Goal: Transaction & Acquisition: Purchase product/service

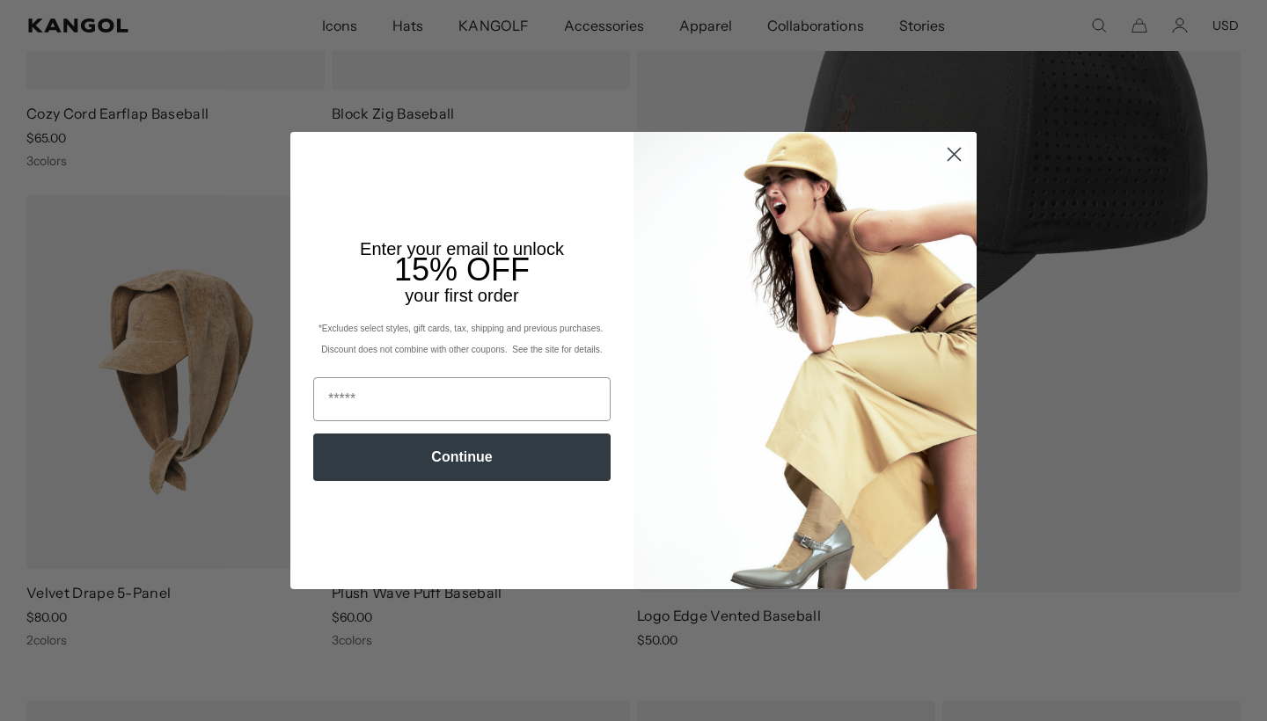
scroll to position [0, 362]
click at [954, 150] on circle "Close dialog" at bounding box center [953, 154] width 29 height 29
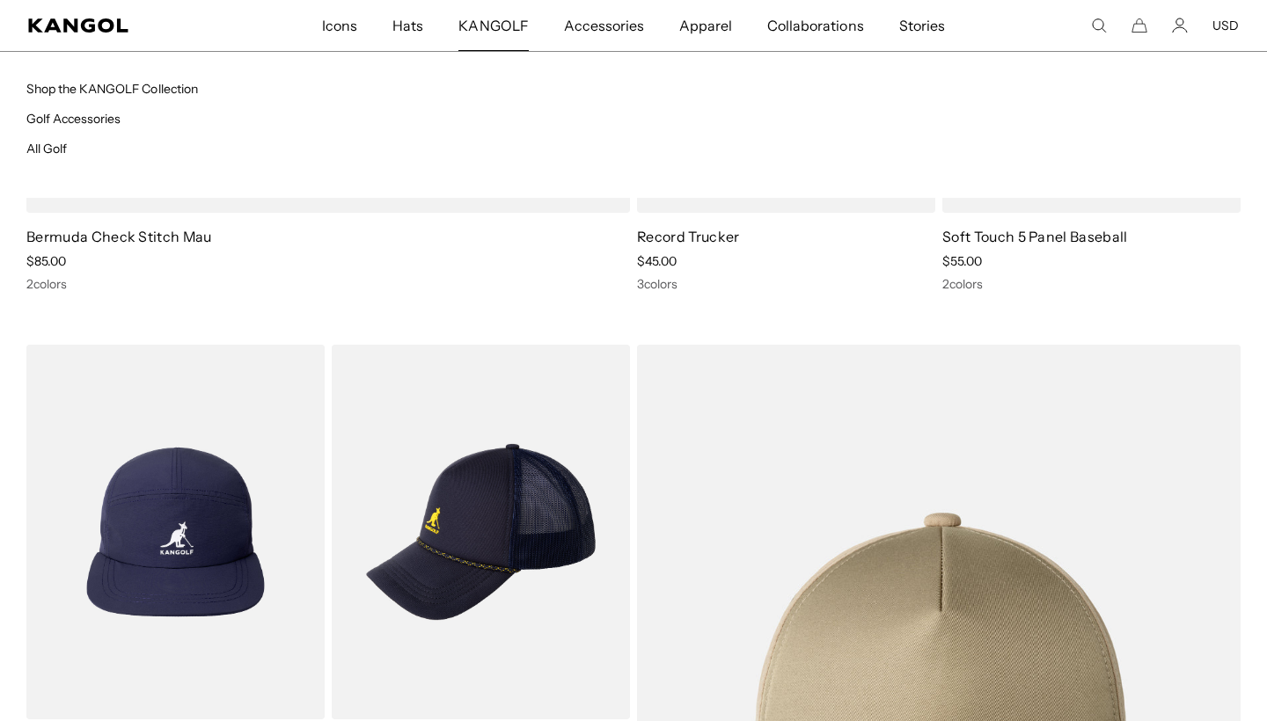
click at [501, 26] on span "KANGOLF" at bounding box center [492, 25] width 69 height 51
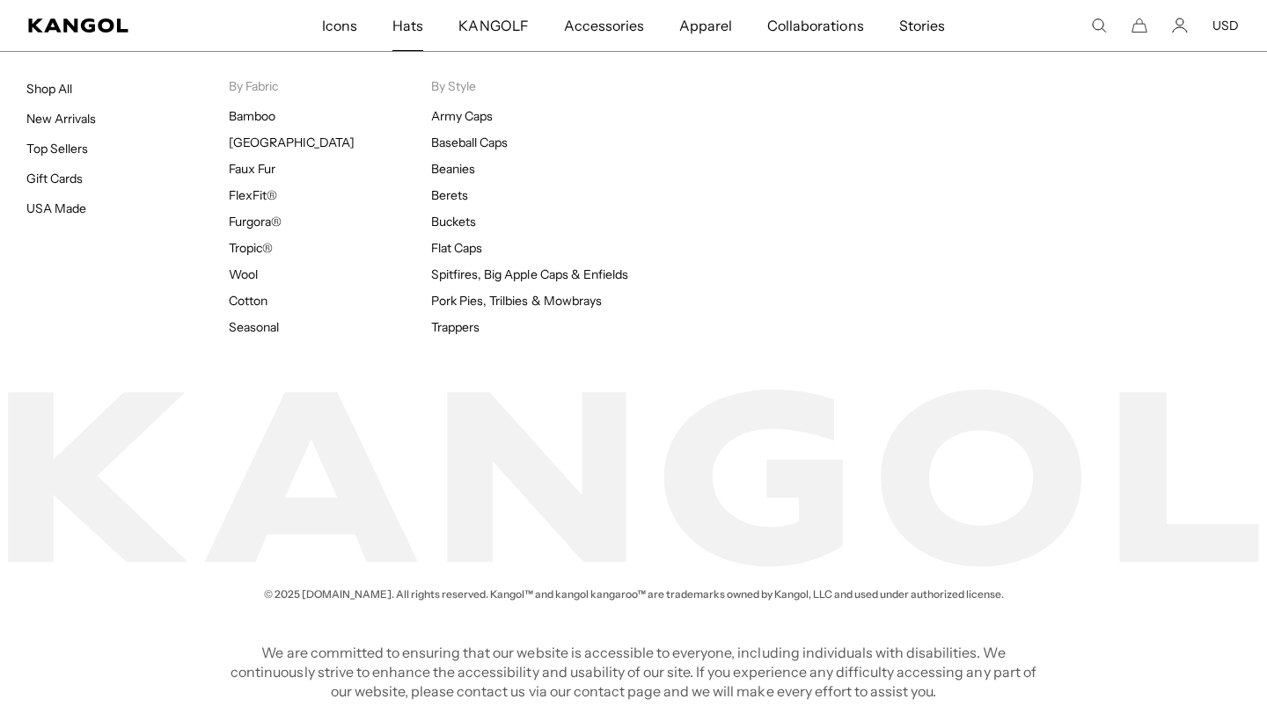
scroll to position [0, 362]
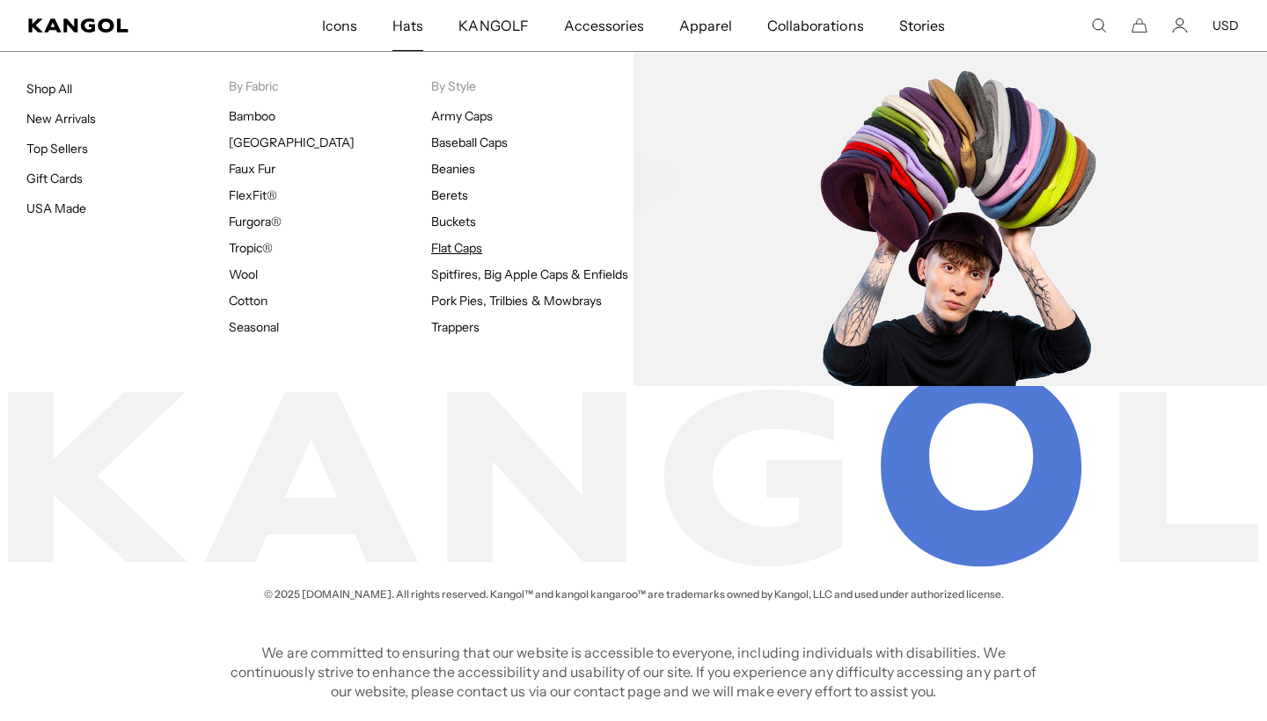
click at [452, 250] on link "Flat Caps" at bounding box center [456, 248] width 51 height 16
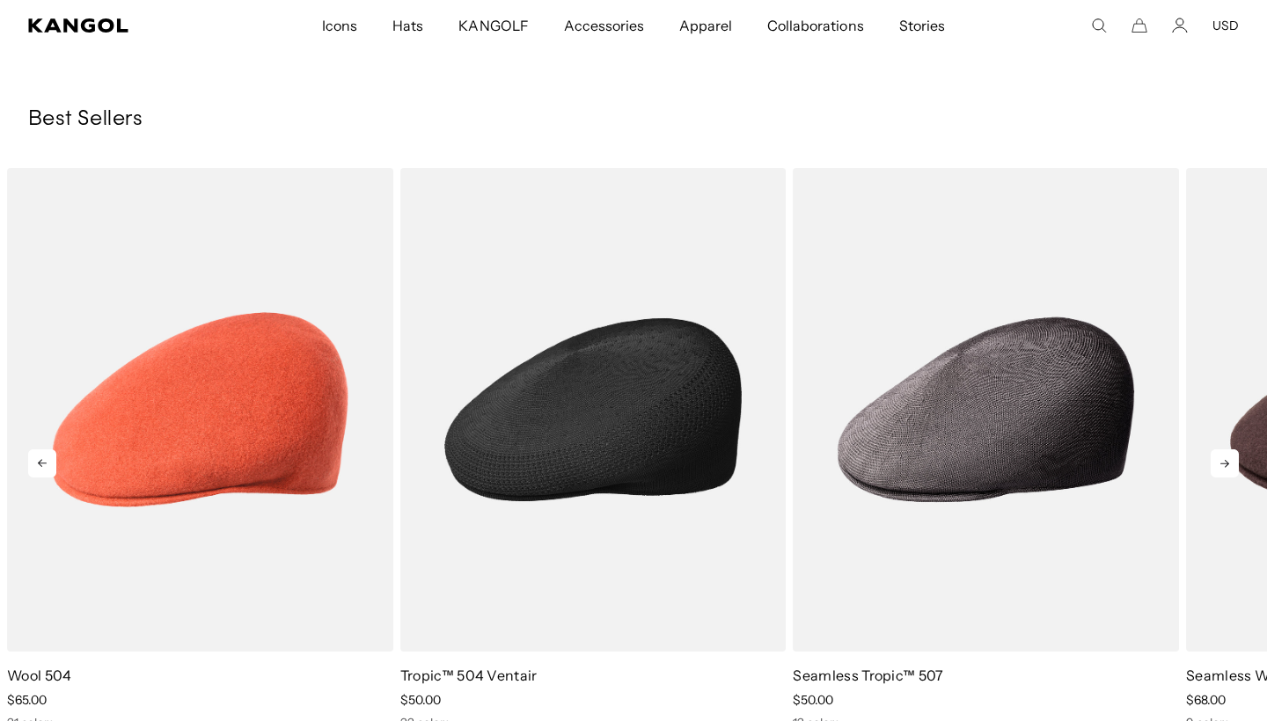
click at [561, 435] on img "2 of 10" at bounding box center [593, 410] width 386 height 485
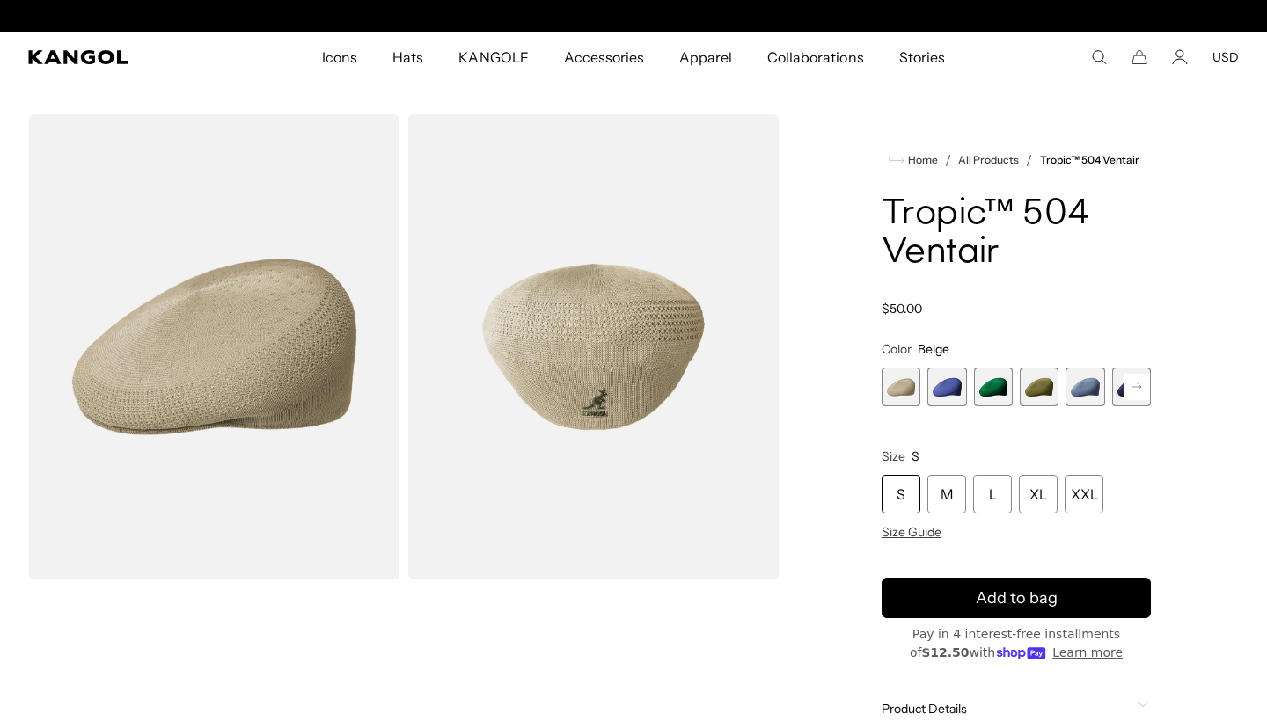
click at [891, 493] on div "S" at bounding box center [900, 494] width 39 height 39
click at [937, 391] on span "2 of 22" at bounding box center [946, 387] width 39 height 39
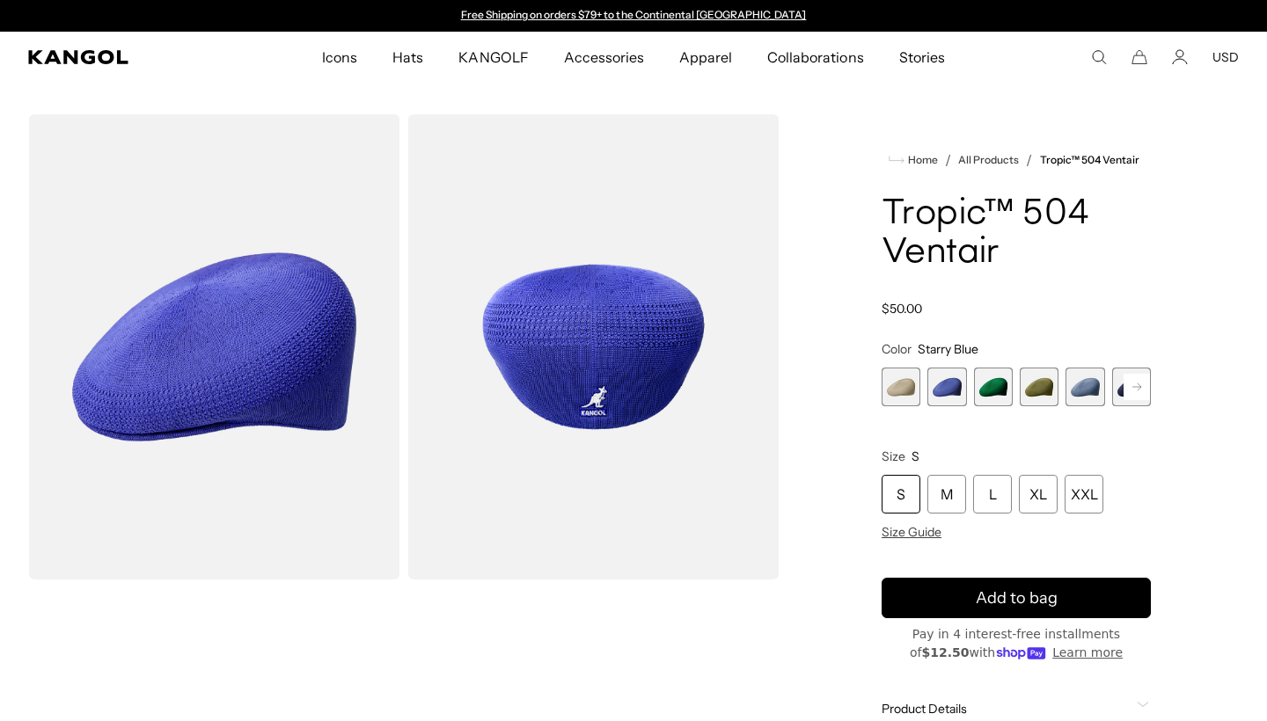
click at [1141, 386] on rect at bounding box center [1136, 387] width 26 height 26
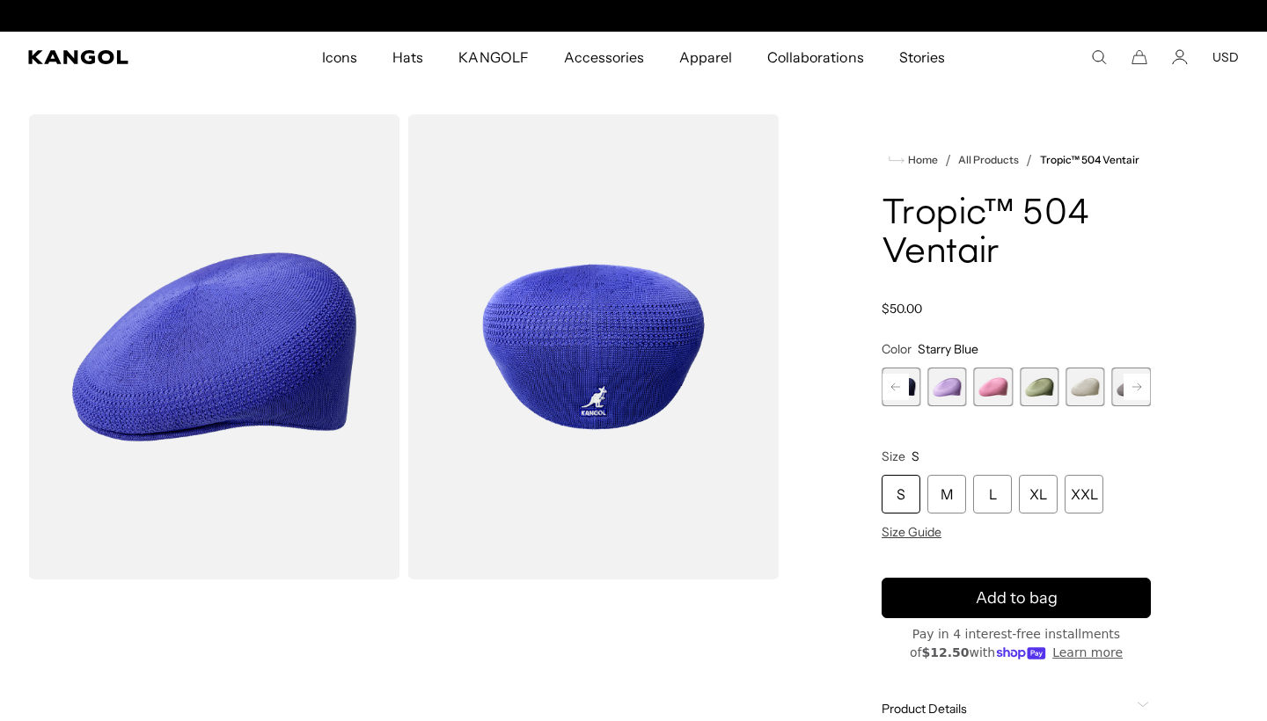
scroll to position [0, 362]
click at [1141, 386] on rect at bounding box center [1136, 387] width 26 height 26
click at [1096, 392] on span "13 of 22" at bounding box center [1084, 387] width 39 height 39
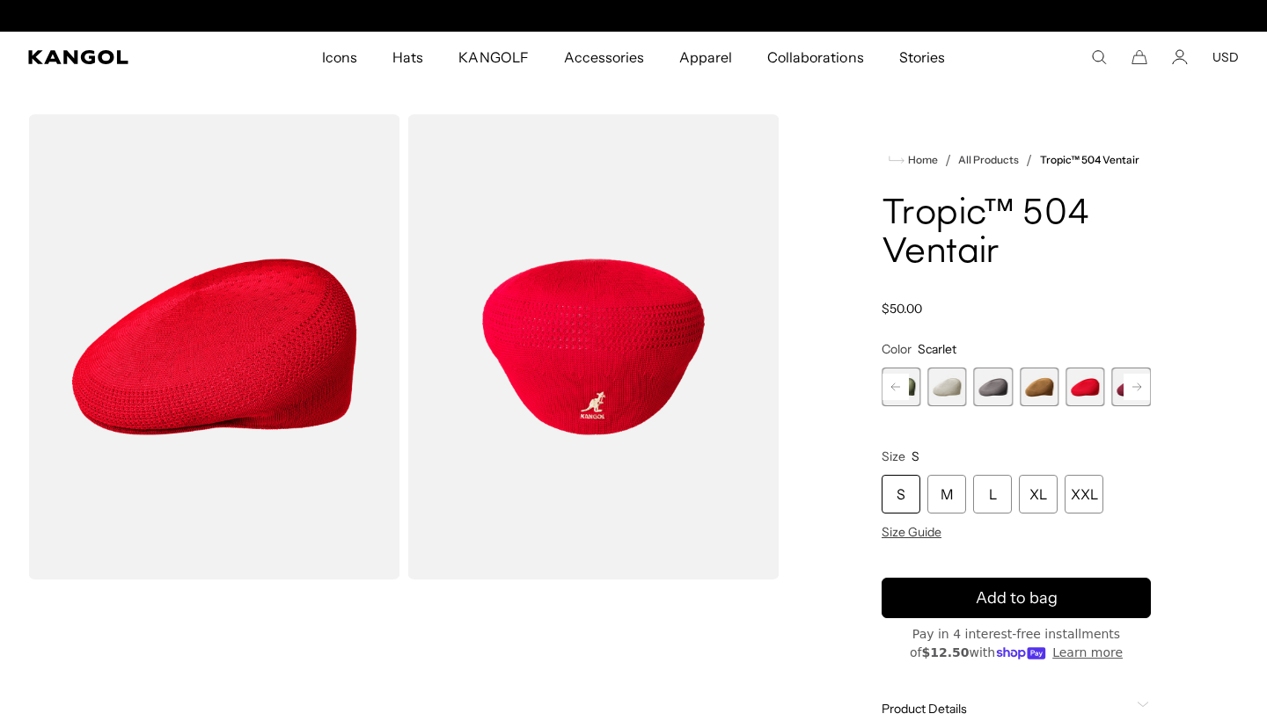
scroll to position [0, 362]
click at [1137, 383] on rect at bounding box center [1136, 387] width 26 height 26
click at [1043, 403] on span "14 of 22" at bounding box center [1039, 387] width 39 height 39
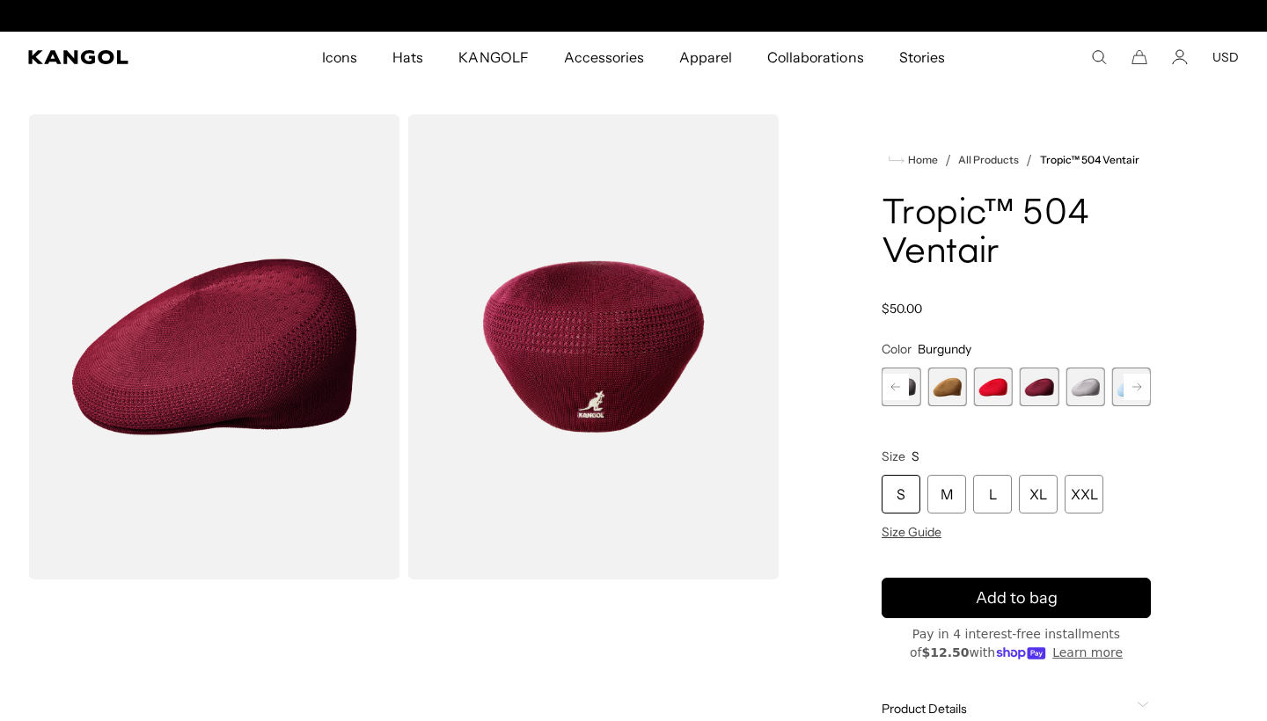
scroll to position [0, 362]
click at [891, 488] on div "S" at bounding box center [900, 494] width 39 height 39
click at [902, 489] on div "S" at bounding box center [900, 494] width 39 height 39
click at [909, 533] on span "Size Guide" at bounding box center [911, 532] width 60 height 16
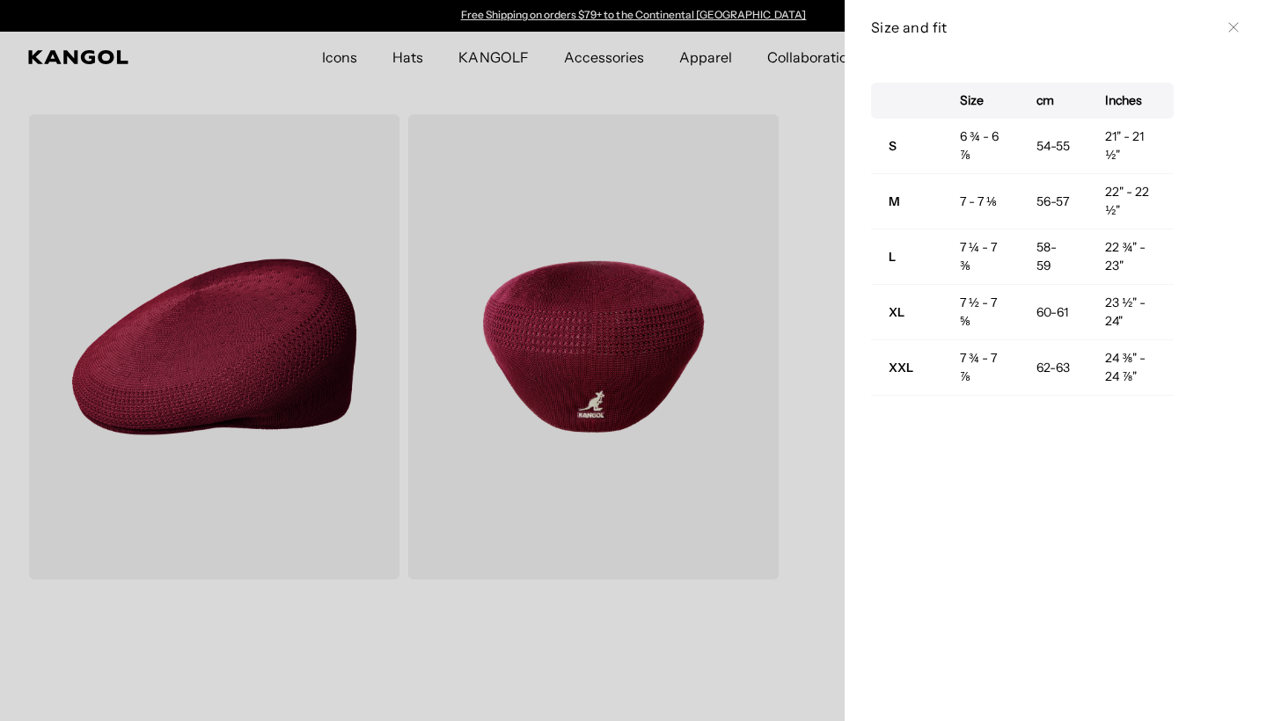
click at [813, 476] on div at bounding box center [633, 360] width 1267 height 721
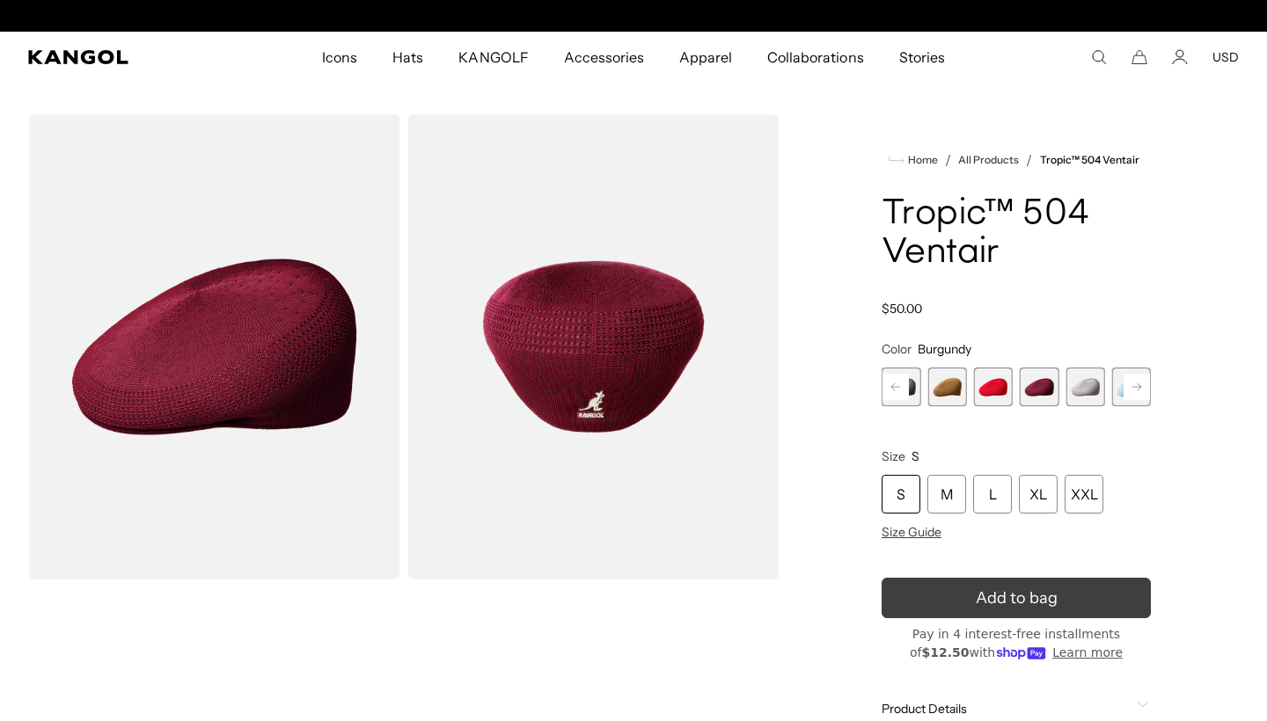
scroll to position [0, 362]
click at [938, 587] on button "Add to bag" at bounding box center [1015, 598] width 269 height 40
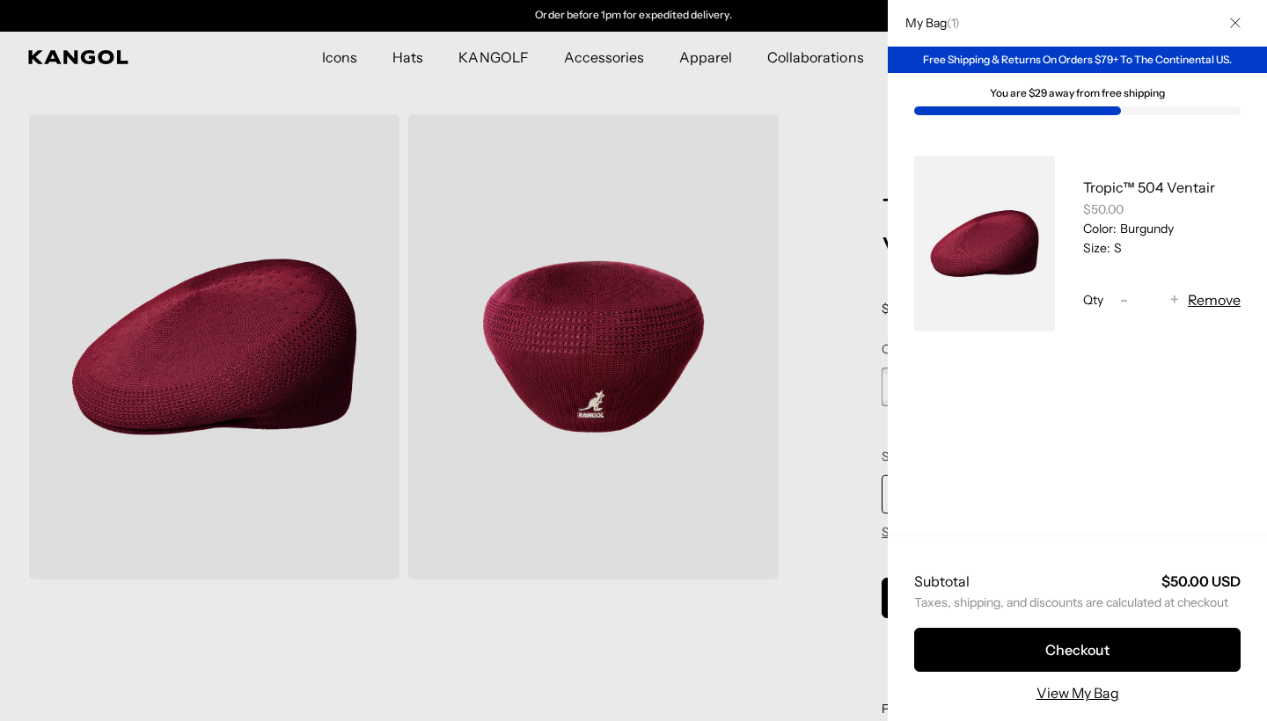
click at [815, 260] on div at bounding box center [633, 360] width 1267 height 721
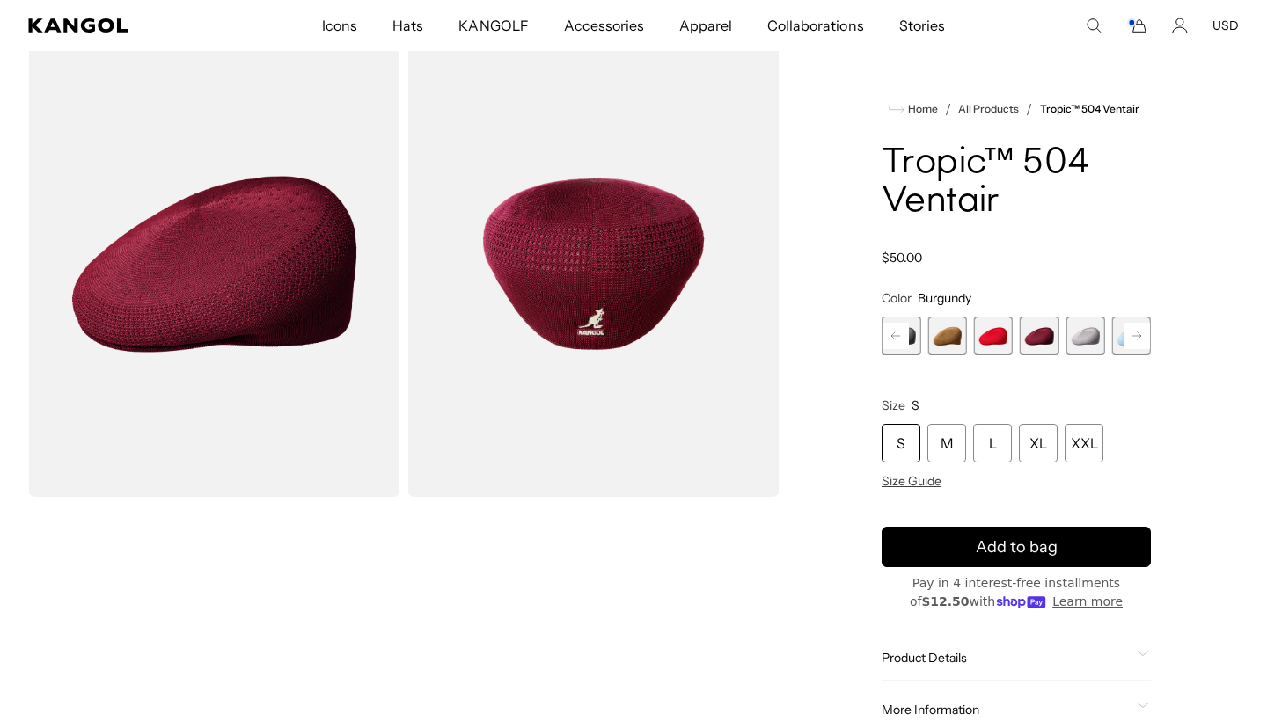
scroll to position [0, 0]
click at [1130, 338] on rect at bounding box center [1136, 336] width 26 height 26
click at [981, 341] on span "15 of 22" at bounding box center [993, 336] width 39 height 39
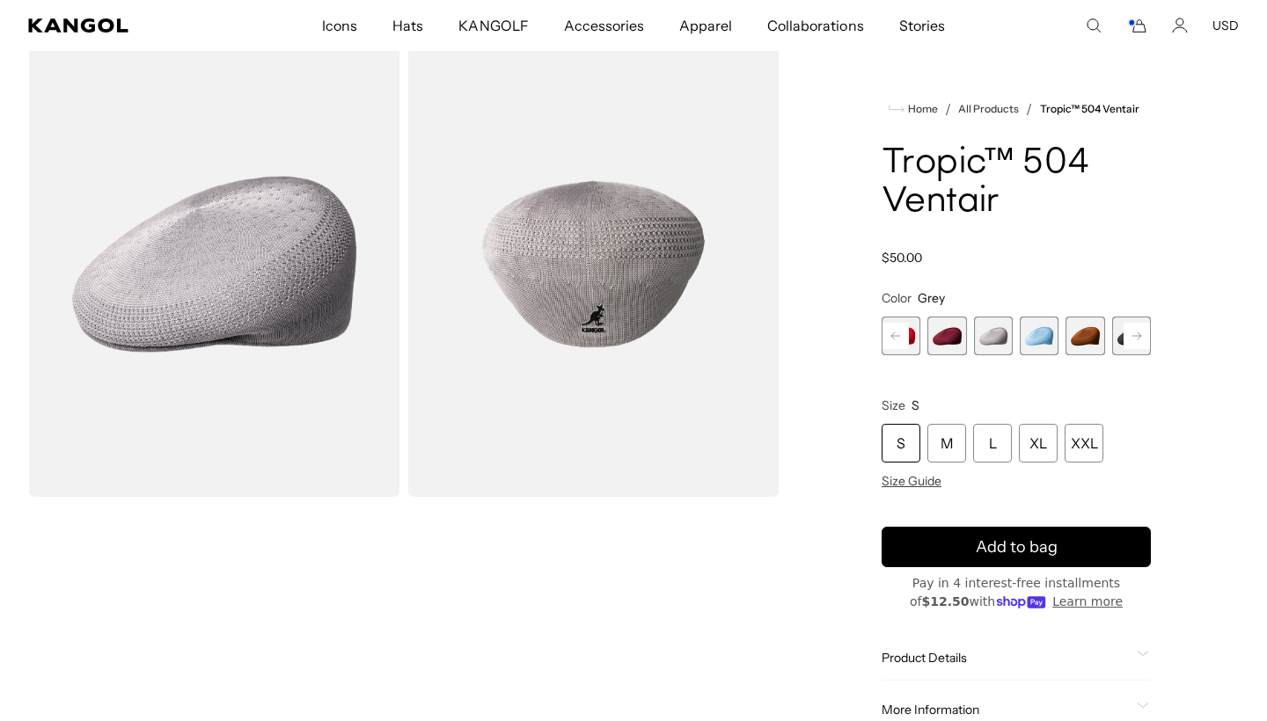
click at [1049, 340] on span "16 of 22" at bounding box center [1039, 336] width 39 height 39
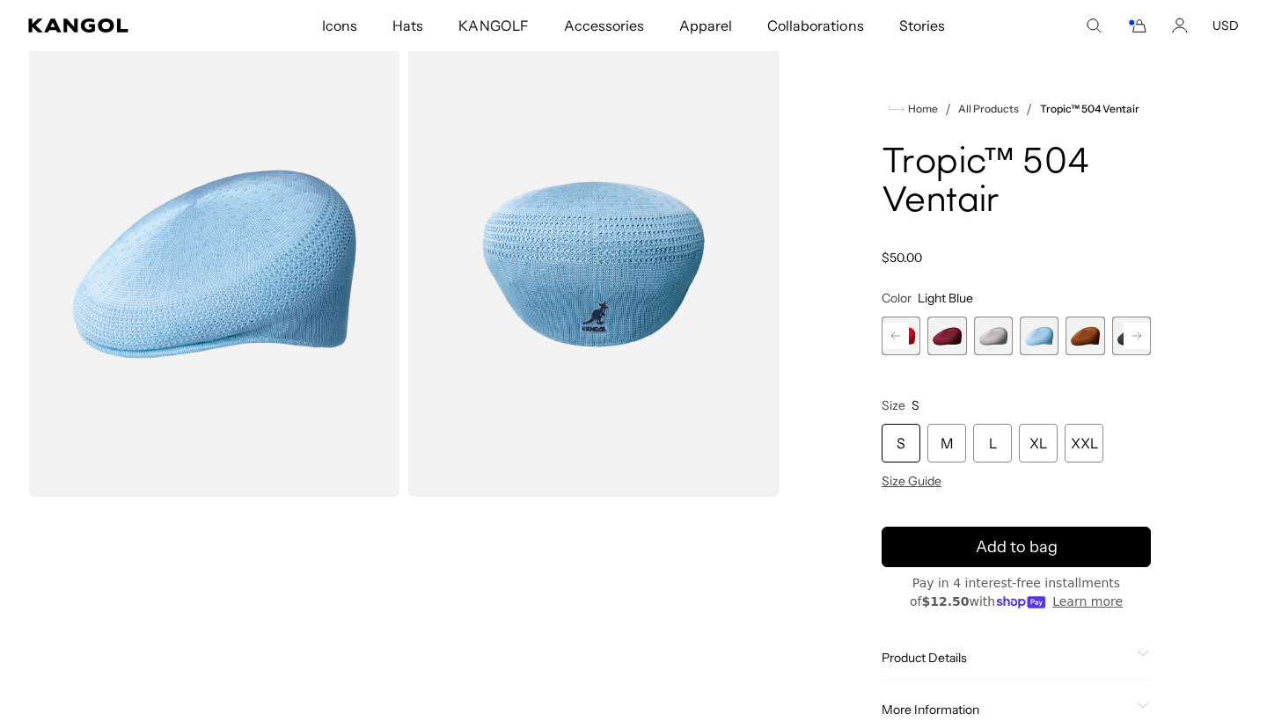
click at [1081, 340] on span "17 of 22" at bounding box center [1084, 336] width 39 height 39
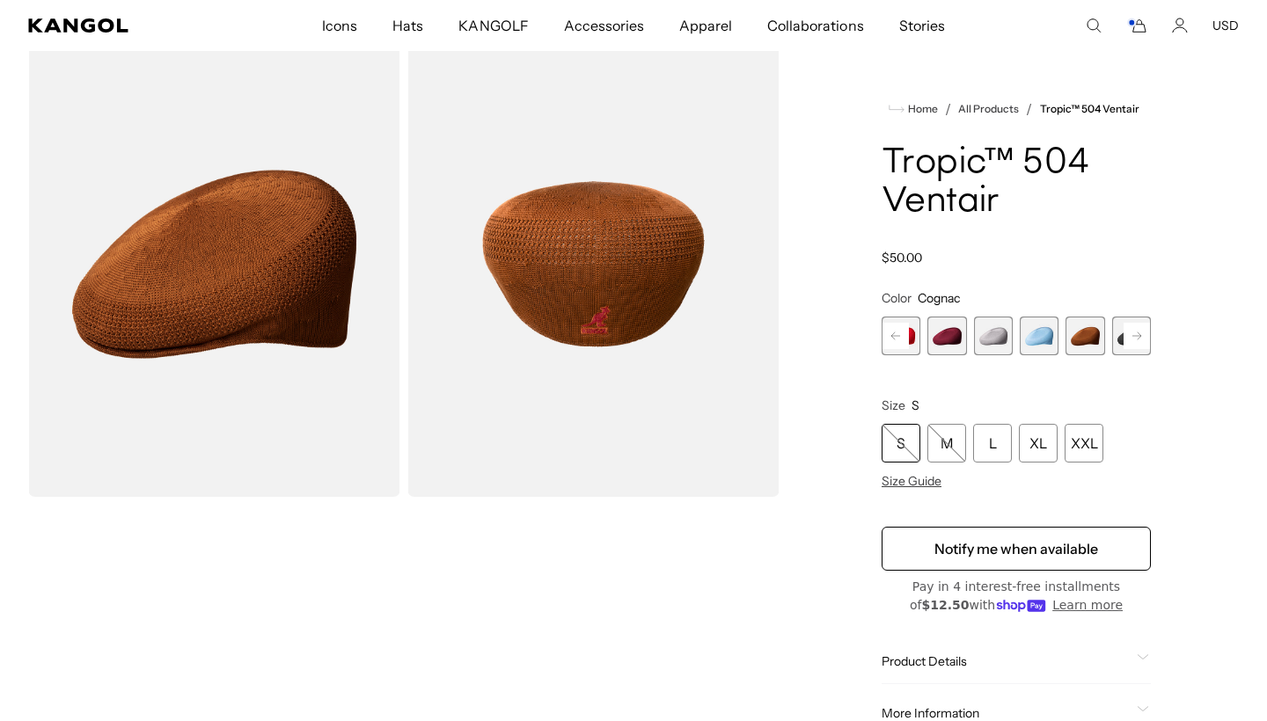
scroll to position [0, 362]
click at [1128, 333] on rect at bounding box center [1136, 336] width 26 height 26
click at [1086, 341] on span "18 of 22" at bounding box center [1084, 336] width 39 height 39
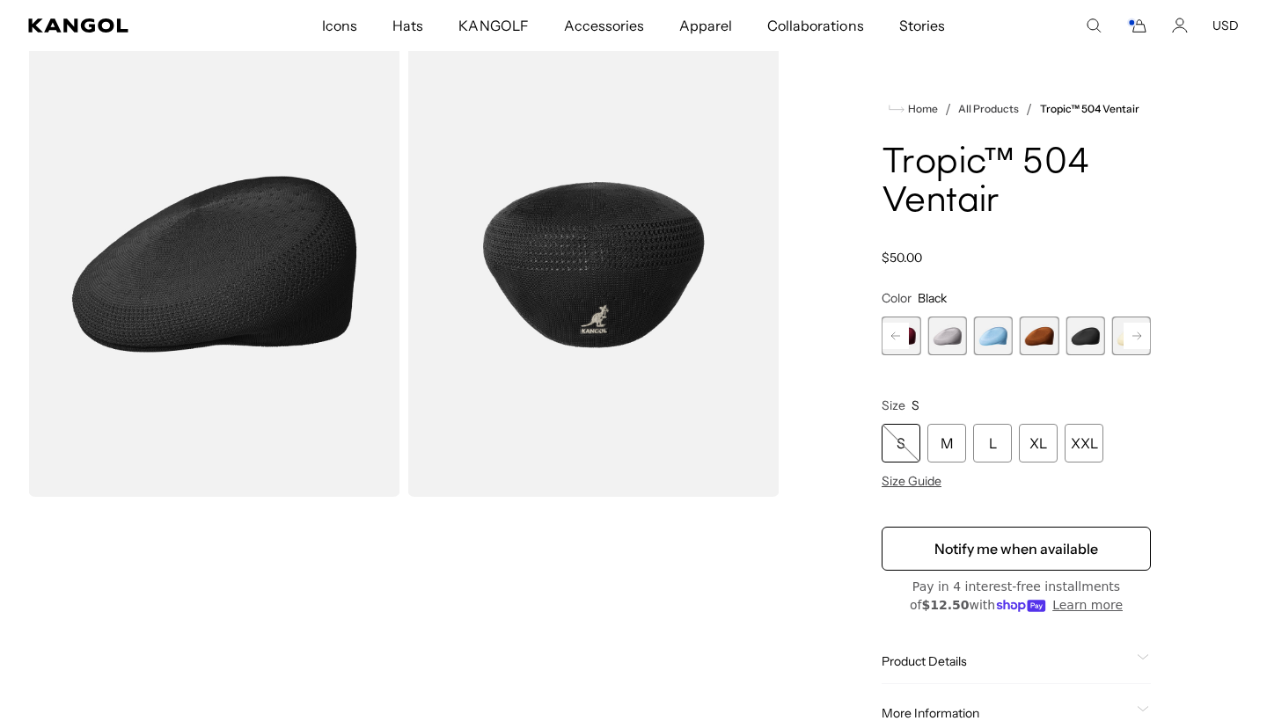
click at [1136, 336] on icon at bounding box center [1136, 336] width 9 height 7
click at [1078, 334] on span "19 of 22" at bounding box center [1084, 336] width 39 height 39
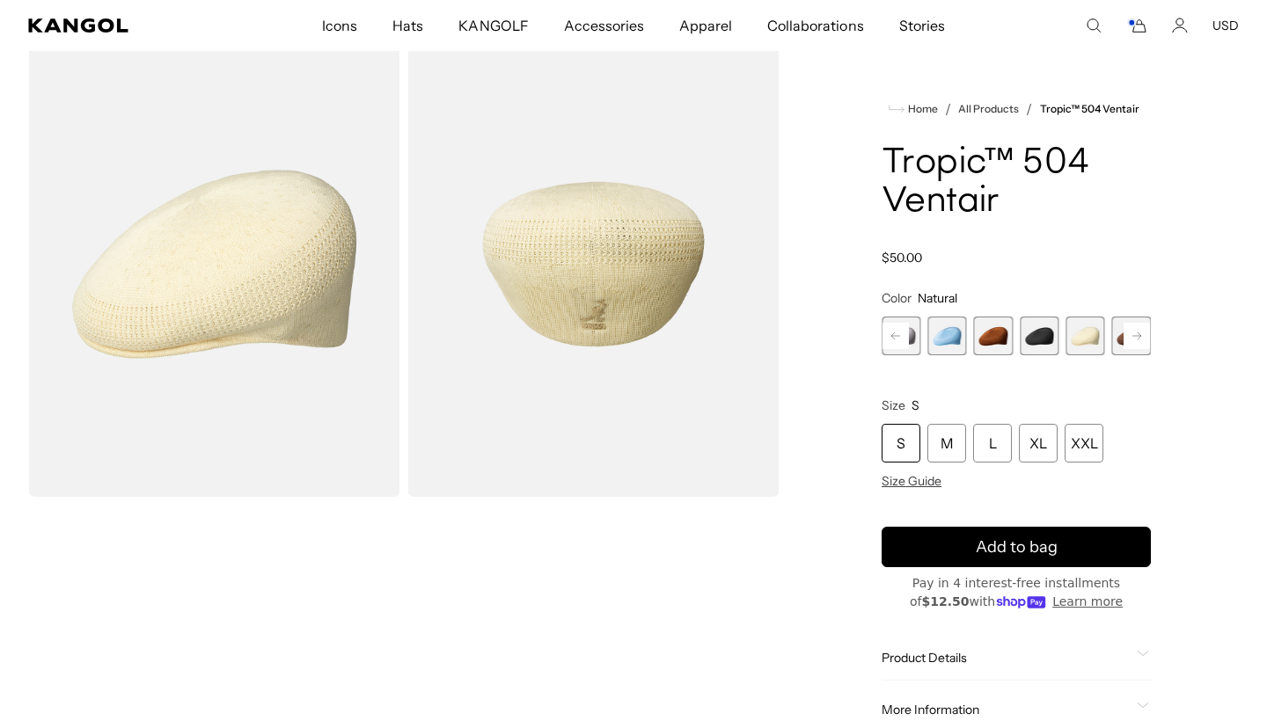
click at [1143, 342] on rect at bounding box center [1136, 336] width 26 height 26
click at [1095, 338] on span "20 of 22" at bounding box center [1084, 336] width 39 height 39
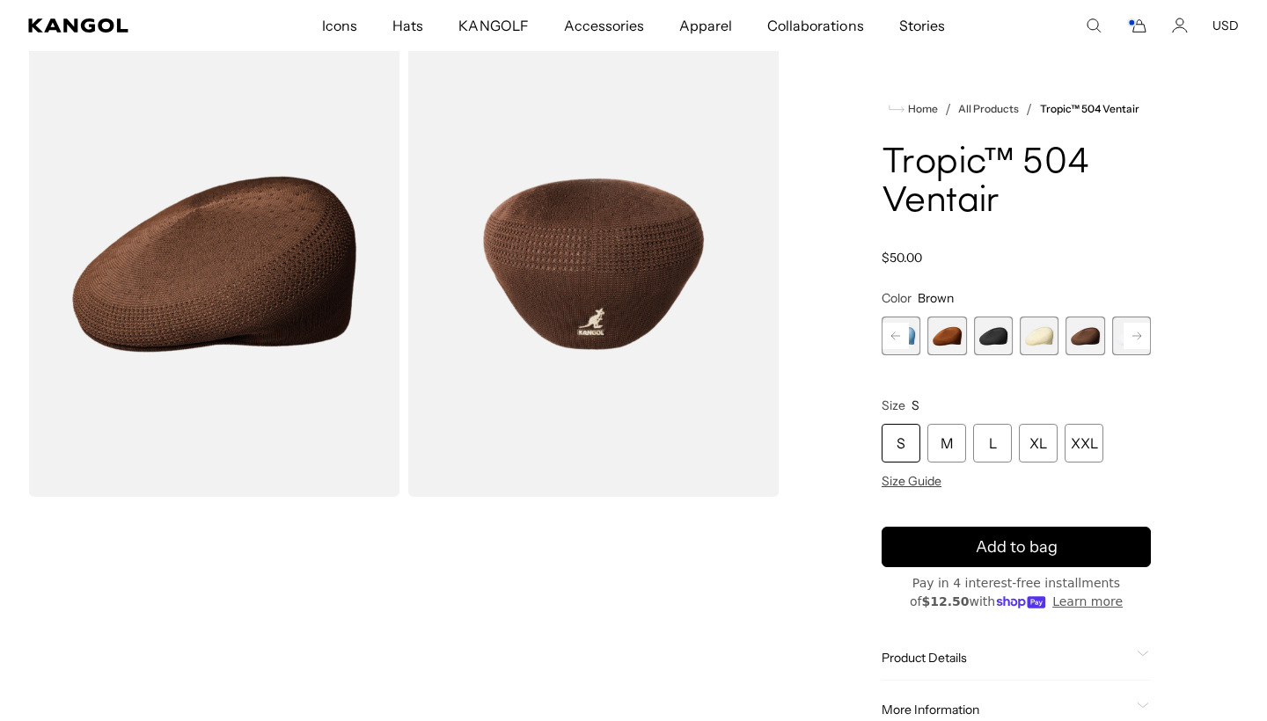
click at [1139, 340] on rect at bounding box center [1136, 336] width 26 height 26
click at [1088, 343] on span "21 of 22" at bounding box center [1084, 336] width 39 height 39
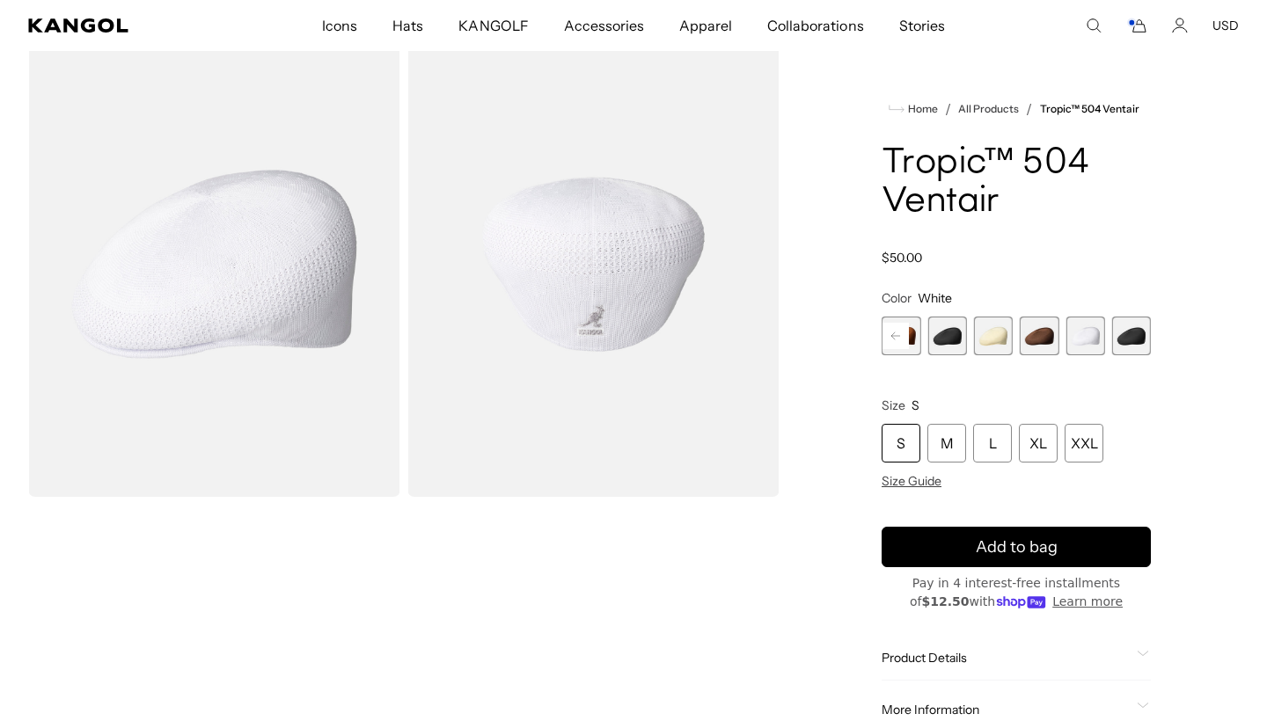
click at [897, 442] on div "S" at bounding box center [900, 443] width 39 height 39
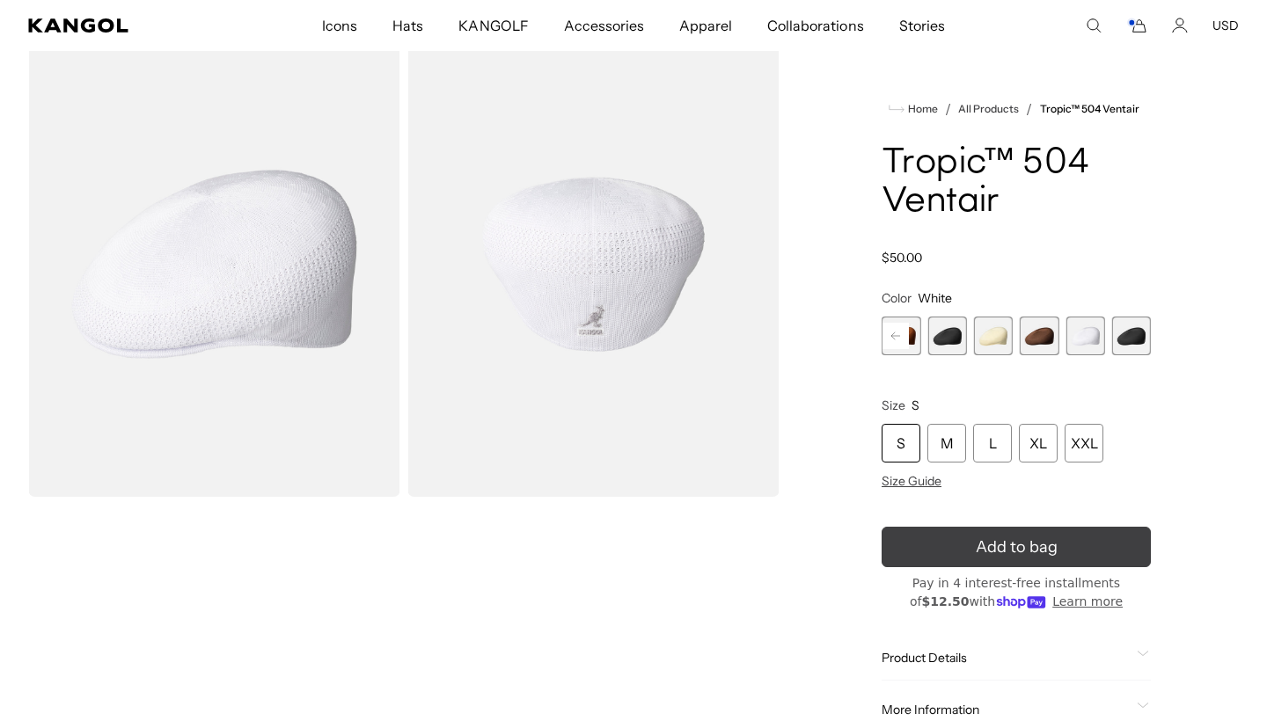
scroll to position [0, 362]
click at [954, 552] on button "Add to bag" at bounding box center [1015, 547] width 269 height 40
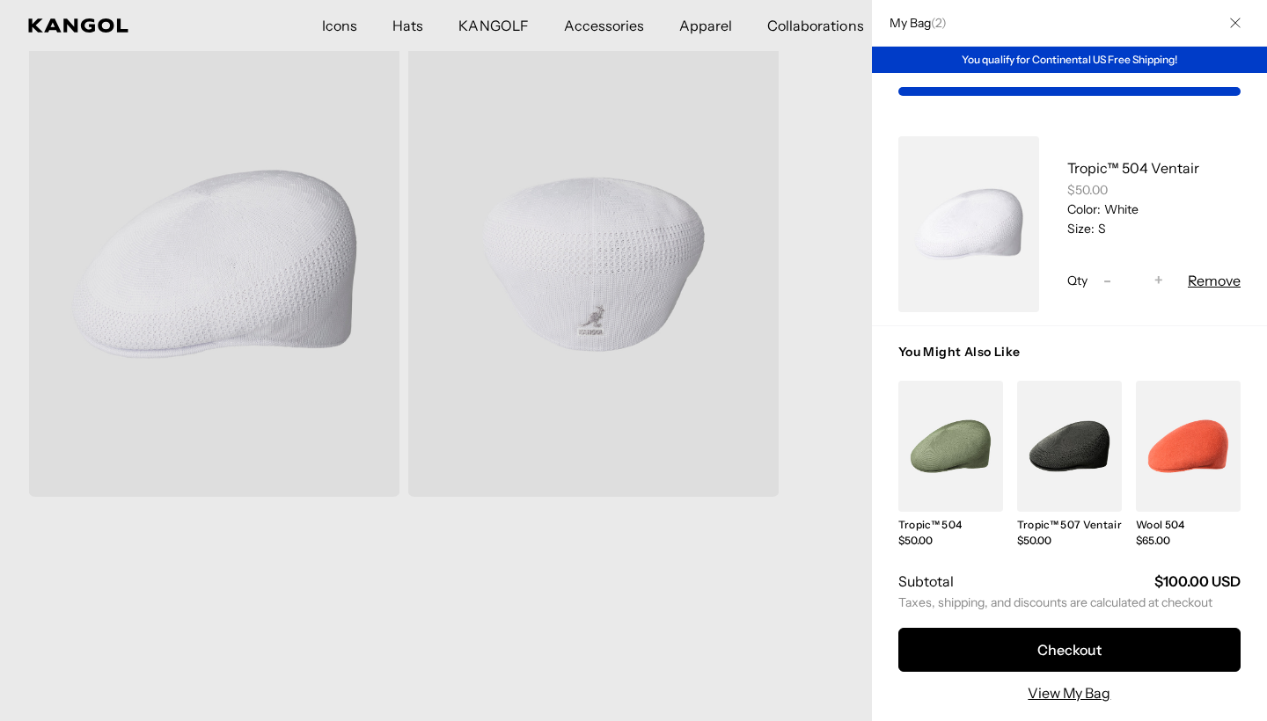
click at [859, 391] on div at bounding box center [633, 360] width 1267 height 721
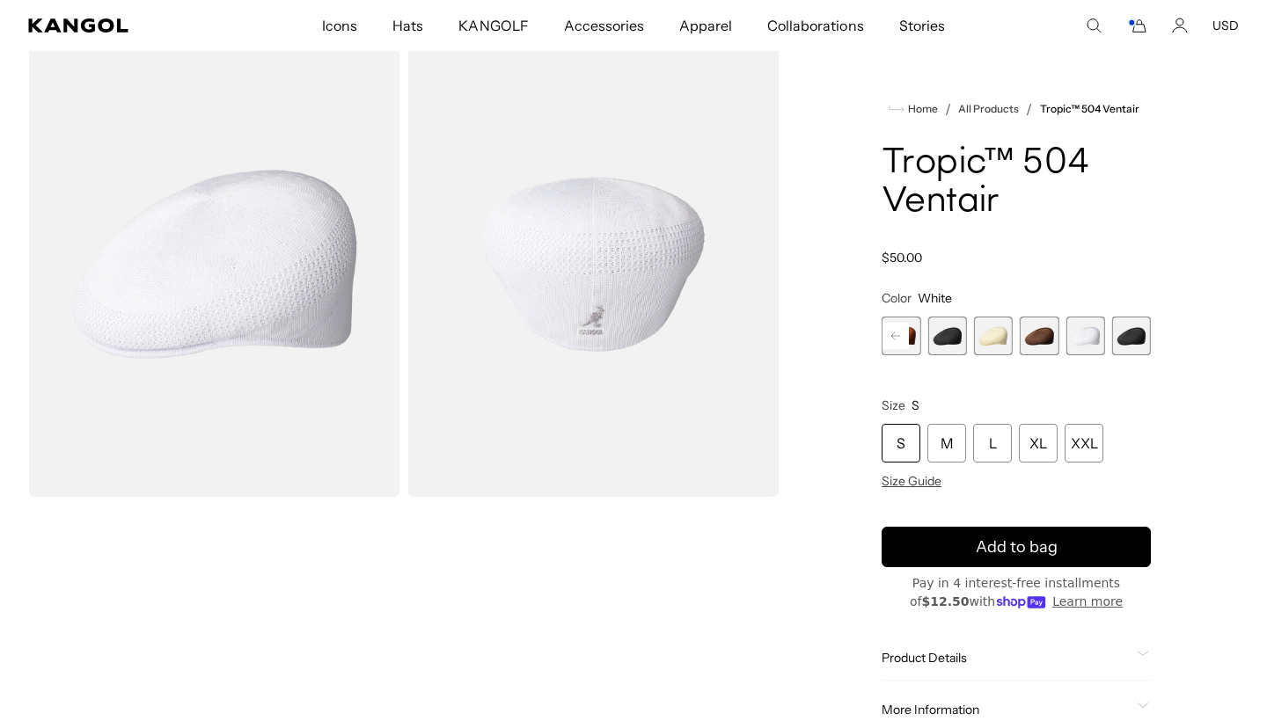
click at [1133, 341] on span "22 of 22" at bounding box center [1131, 336] width 39 height 39
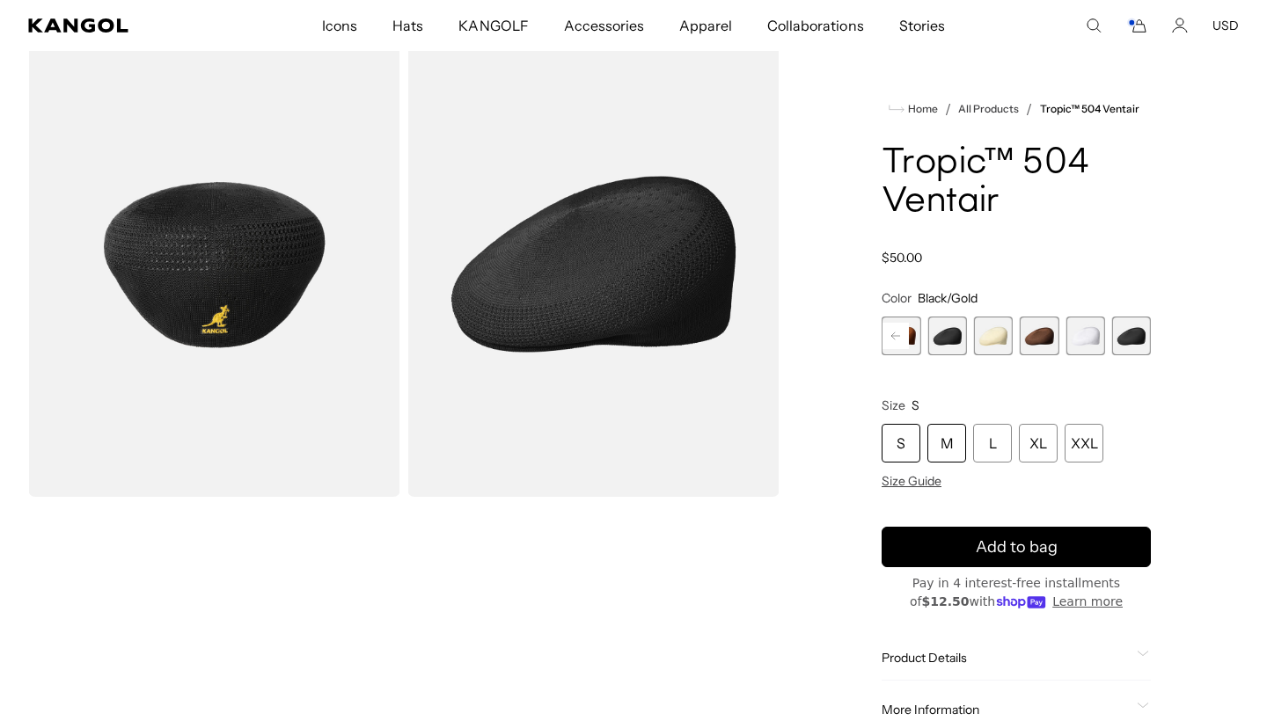
scroll to position [0, 362]
click at [899, 440] on div "S" at bounding box center [900, 443] width 39 height 39
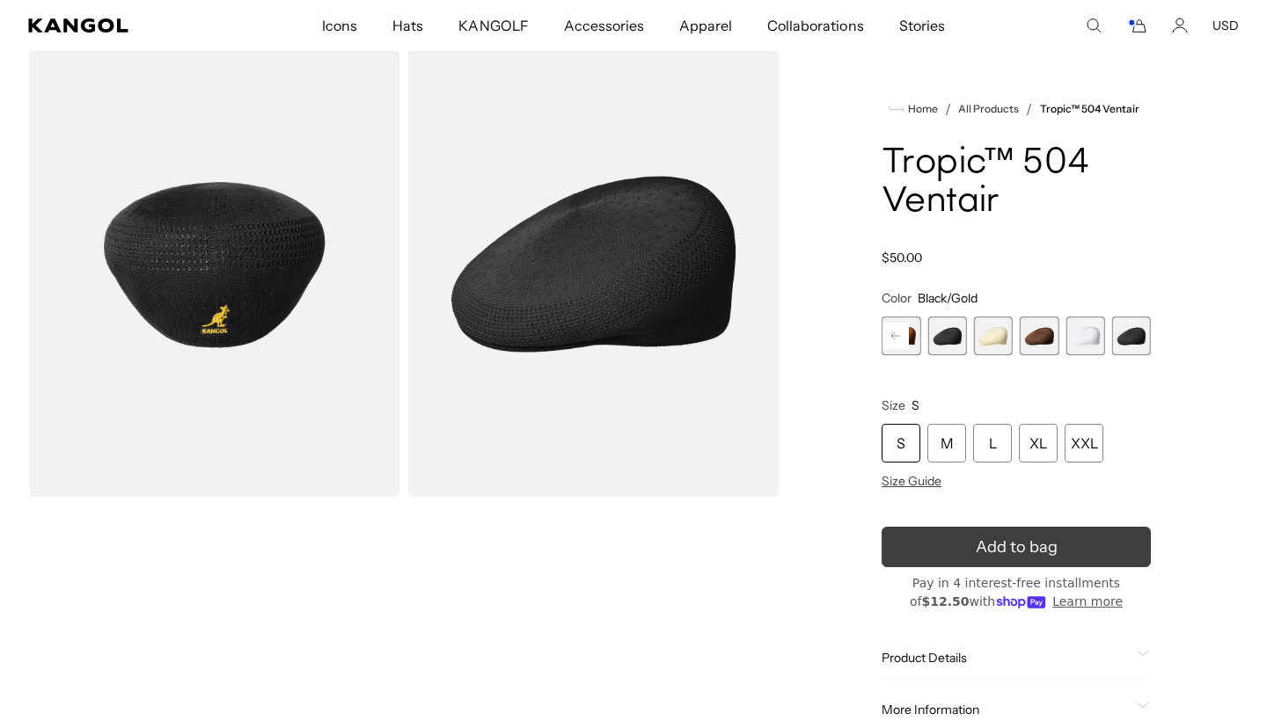
click at [923, 548] on button "Add to bag" at bounding box center [1015, 547] width 269 height 40
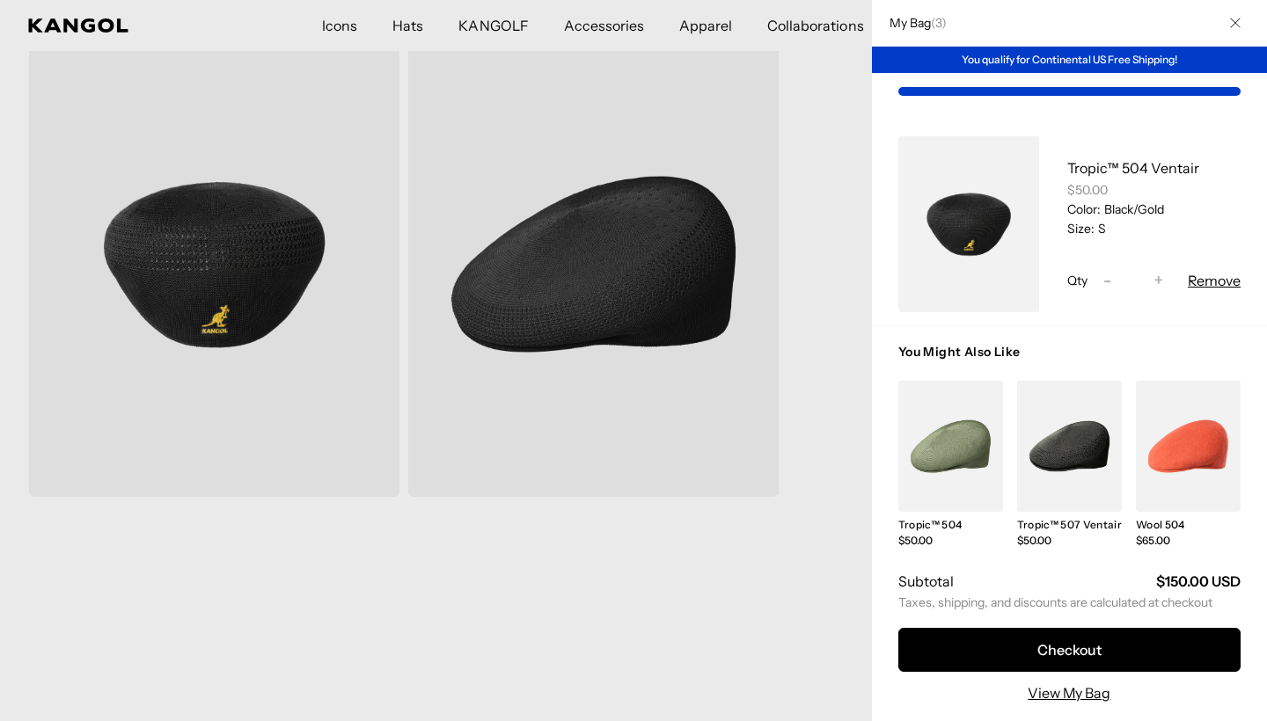
click at [690, 632] on div at bounding box center [633, 360] width 1267 height 721
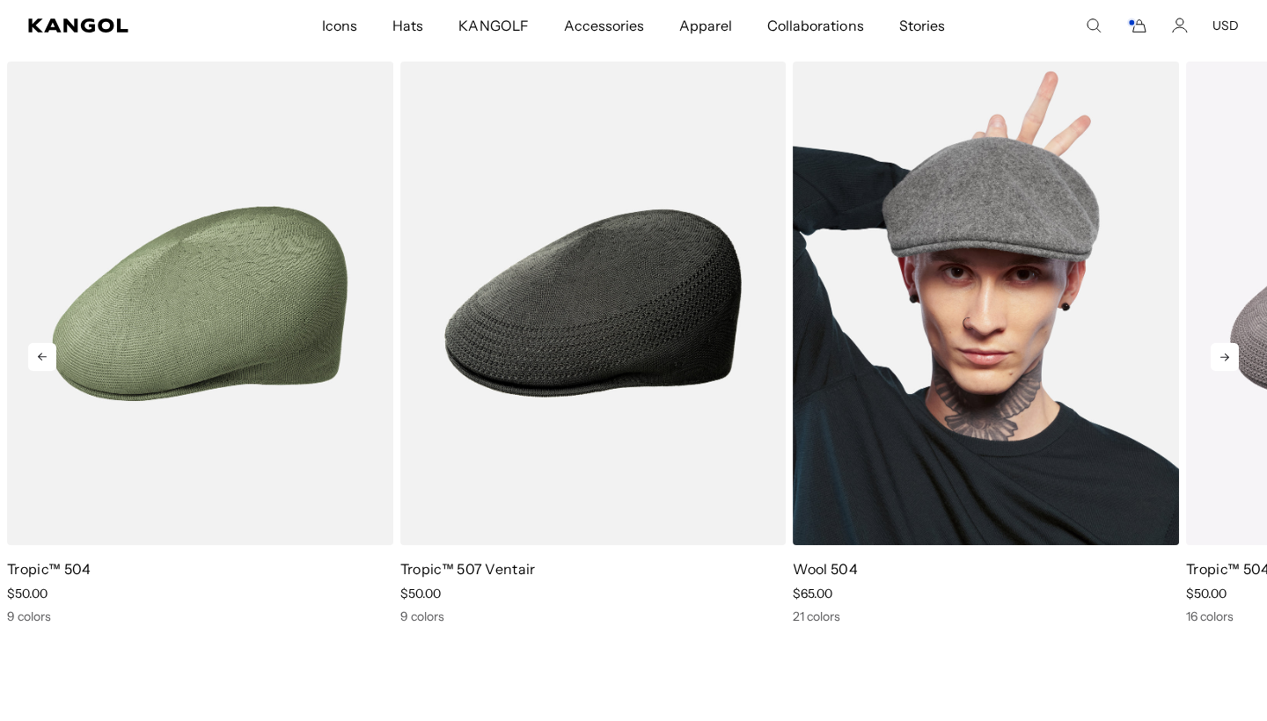
scroll to position [1182, 0]
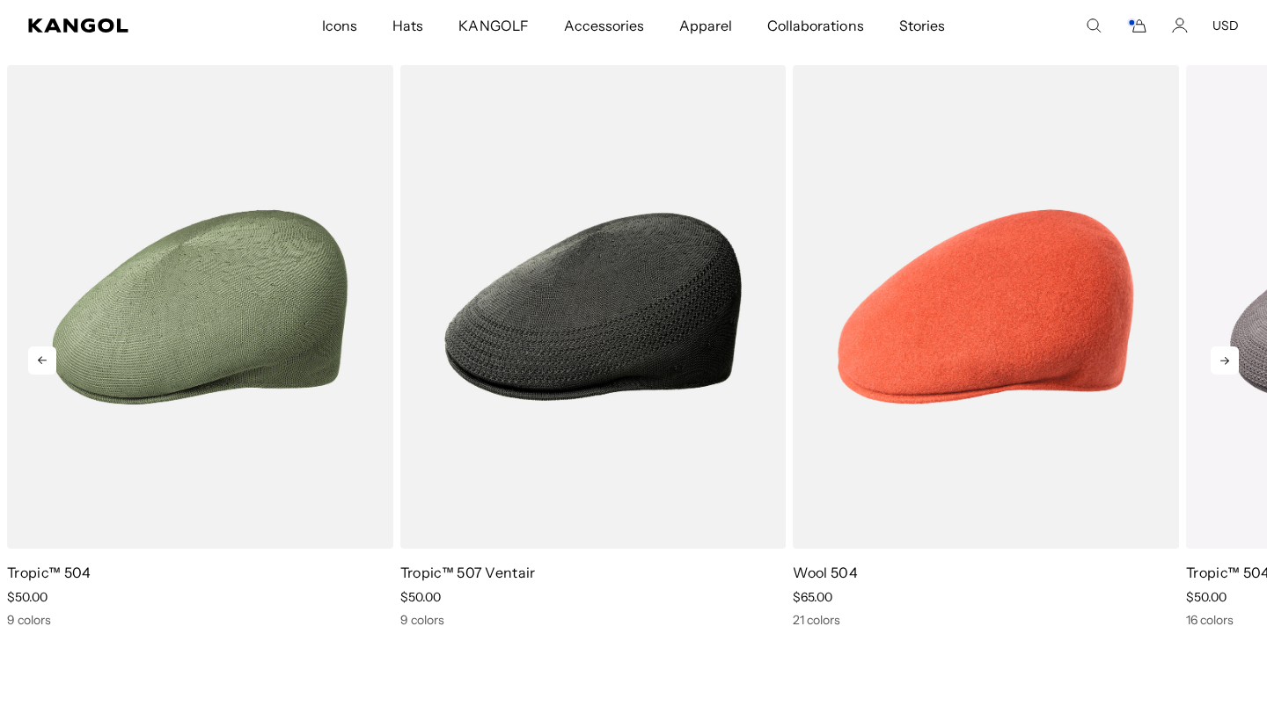
click at [1222, 358] on icon at bounding box center [1224, 361] width 28 height 28
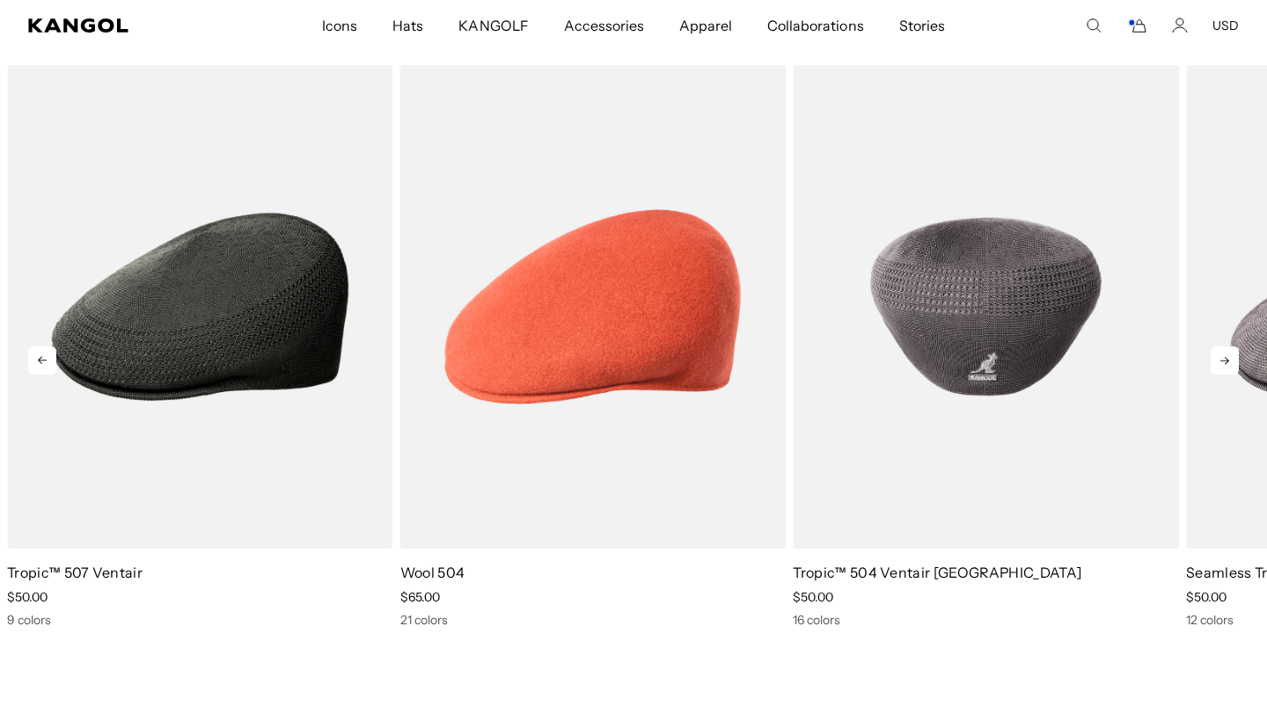
scroll to position [0, 362]
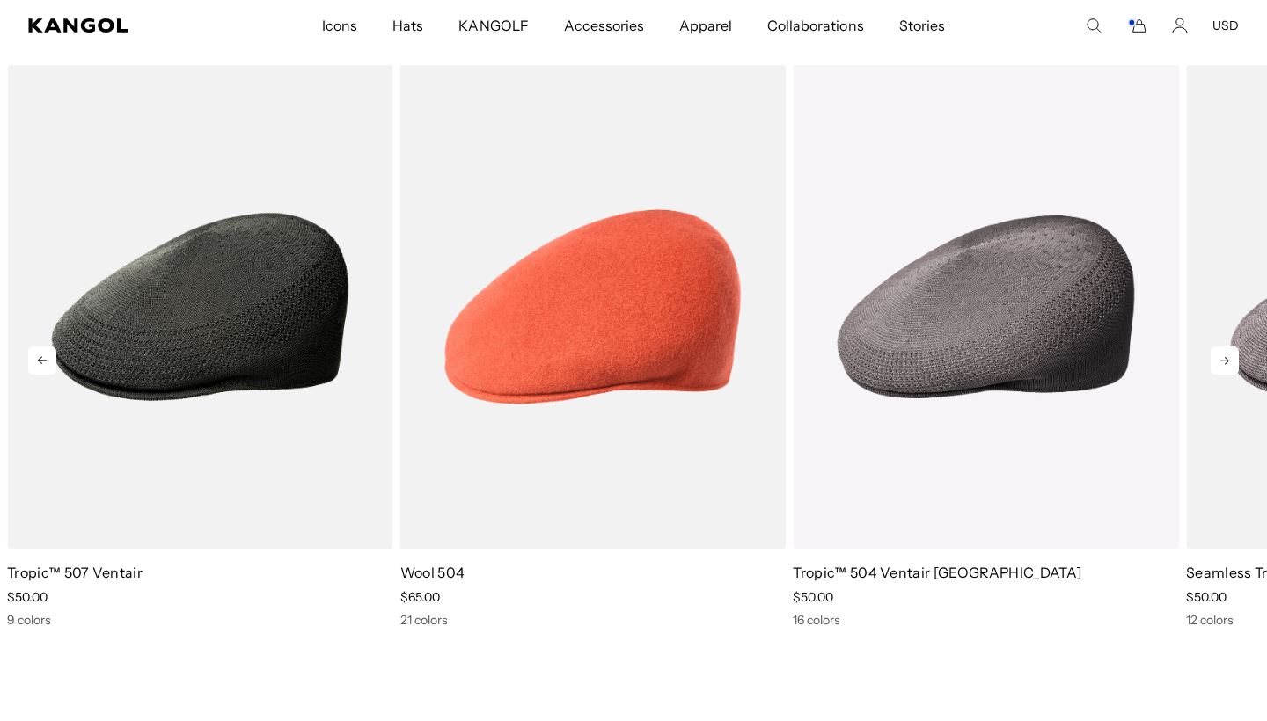
click at [1218, 359] on icon at bounding box center [1224, 361] width 28 height 28
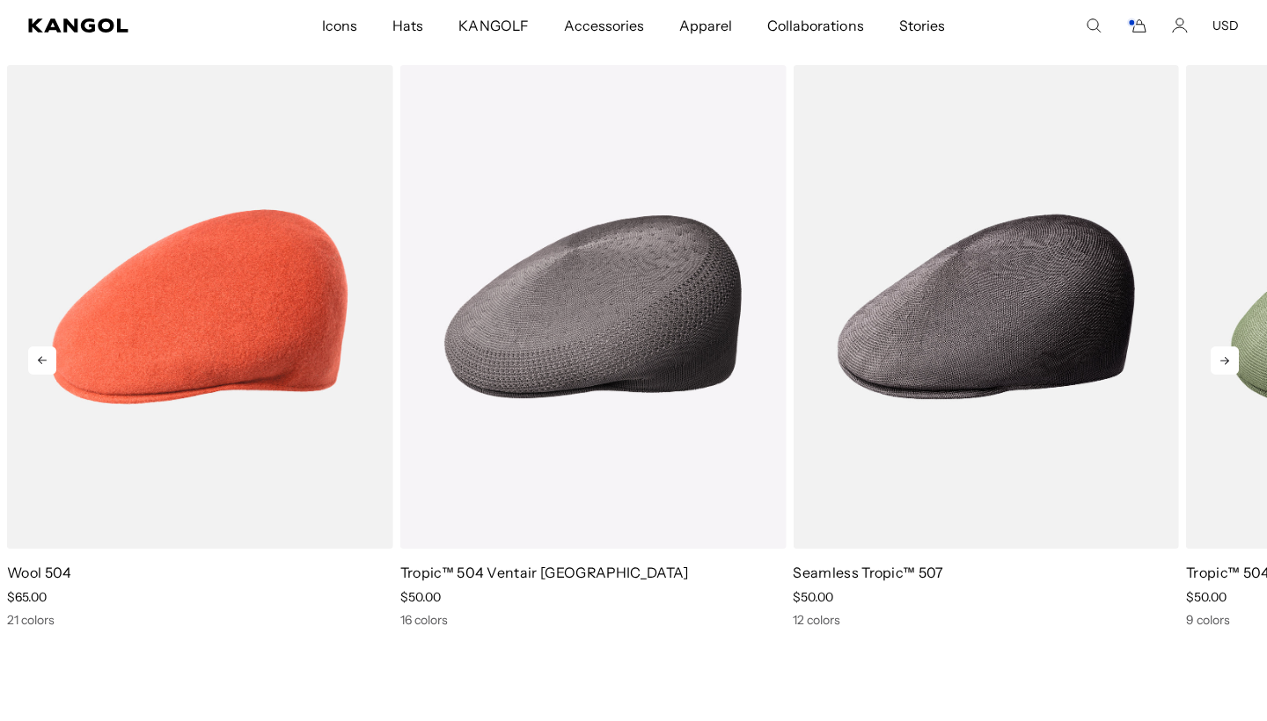
click at [1219, 368] on icon at bounding box center [1224, 361] width 28 height 28
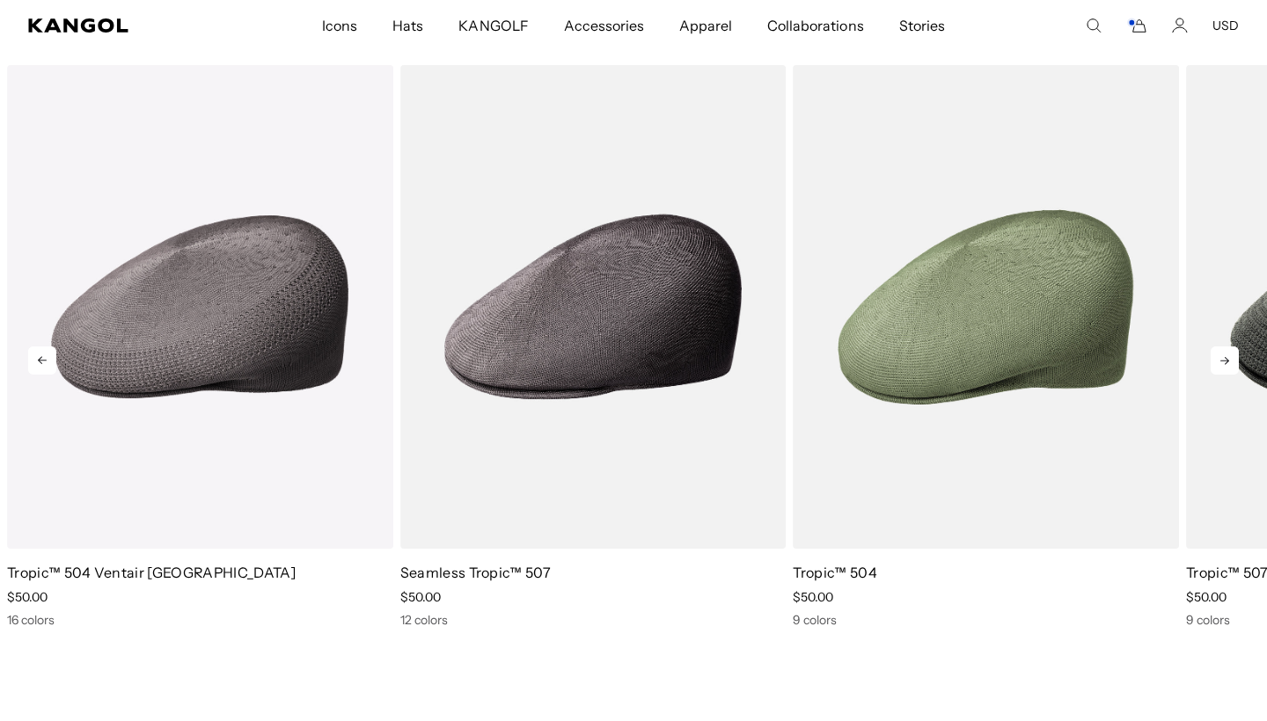
click at [1219, 368] on icon at bounding box center [1224, 361] width 28 height 28
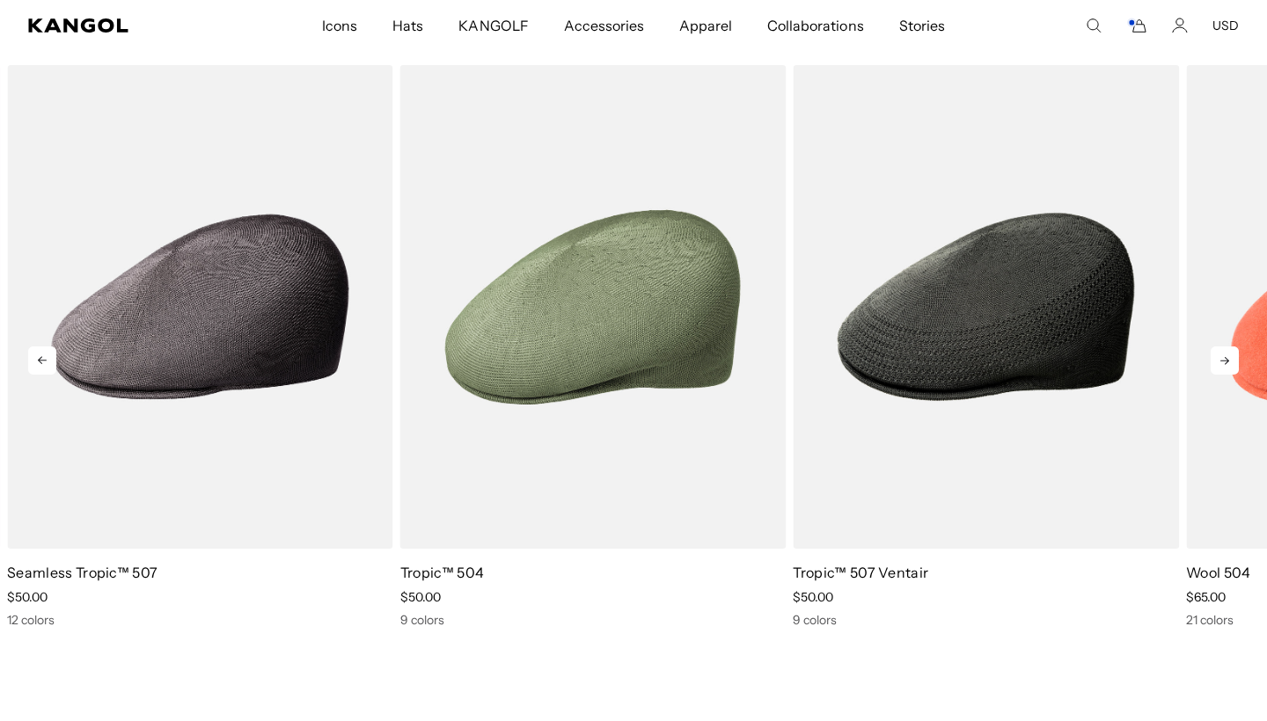
click at [1219, 368] on icon at bounding box center [1224, 361] width 28 height 28
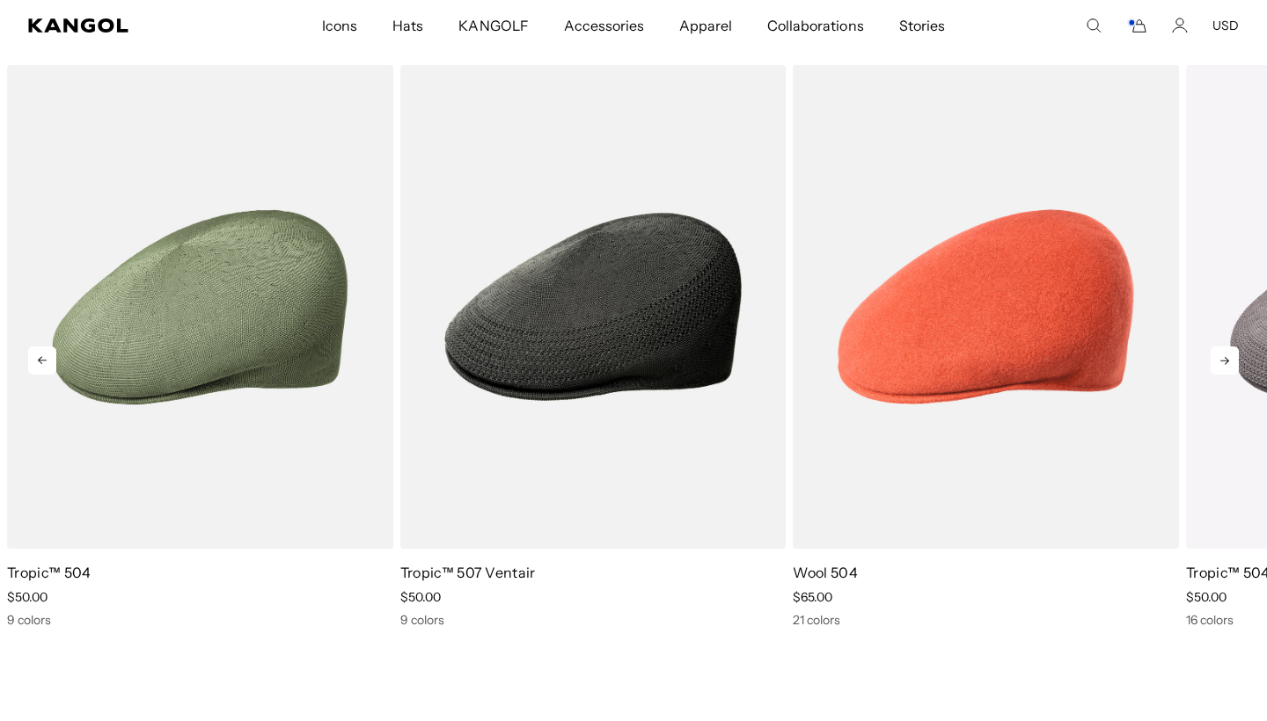
click at [1219, 368] on icon at bounding box center [1224, 361] width 28 height 28
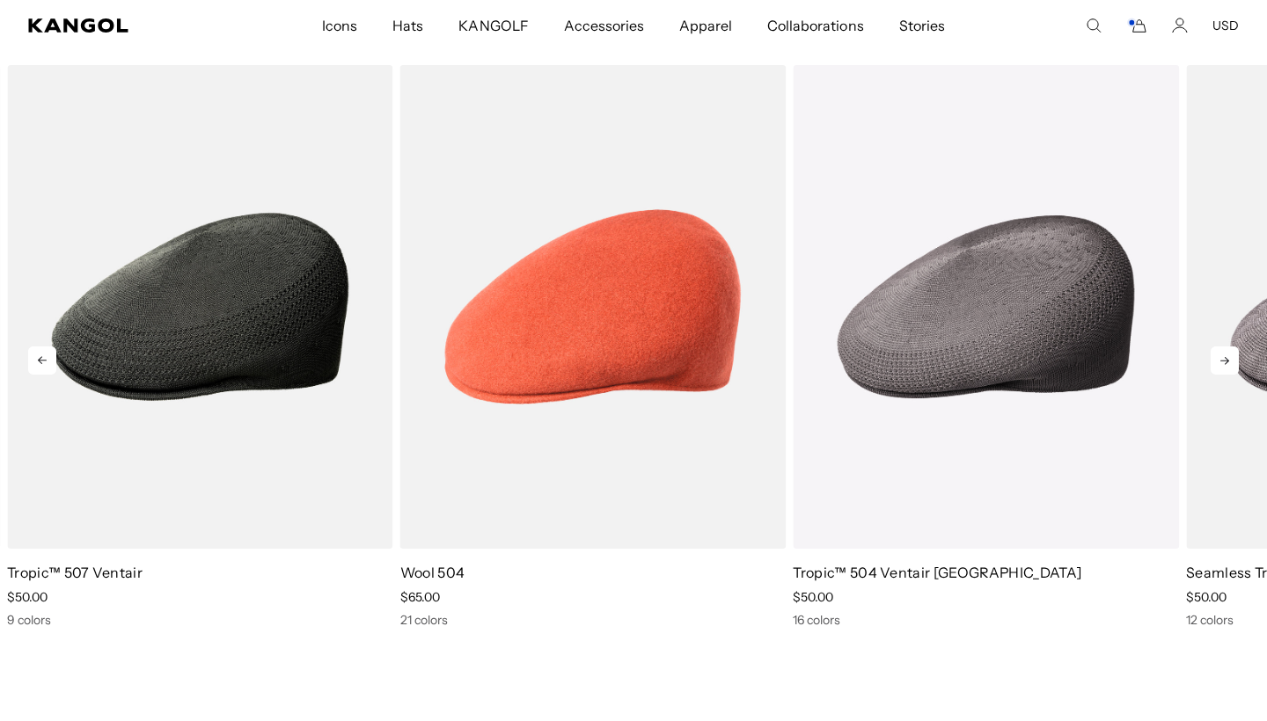
click at [1227, 364] on icon at bounding box center [1224, 361] width 28 height 28
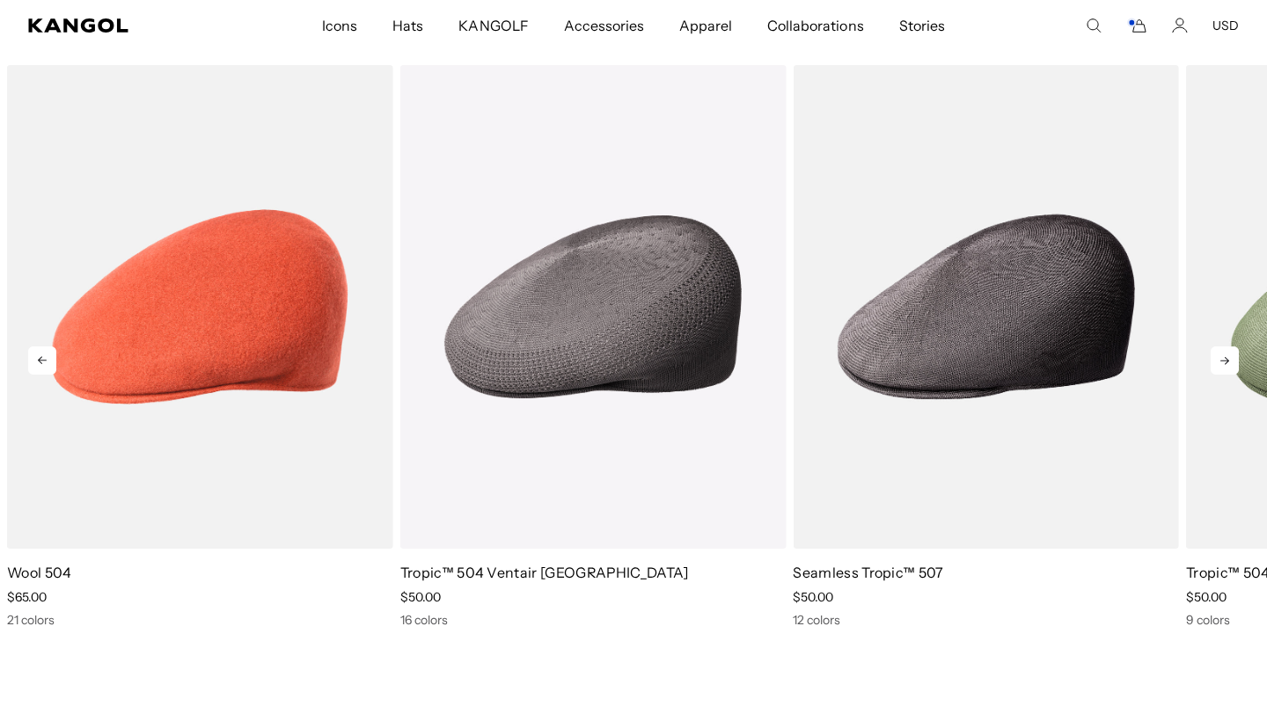
click at [1227, 364] on icon at bounding box center [1224, 361] width 28 height 28
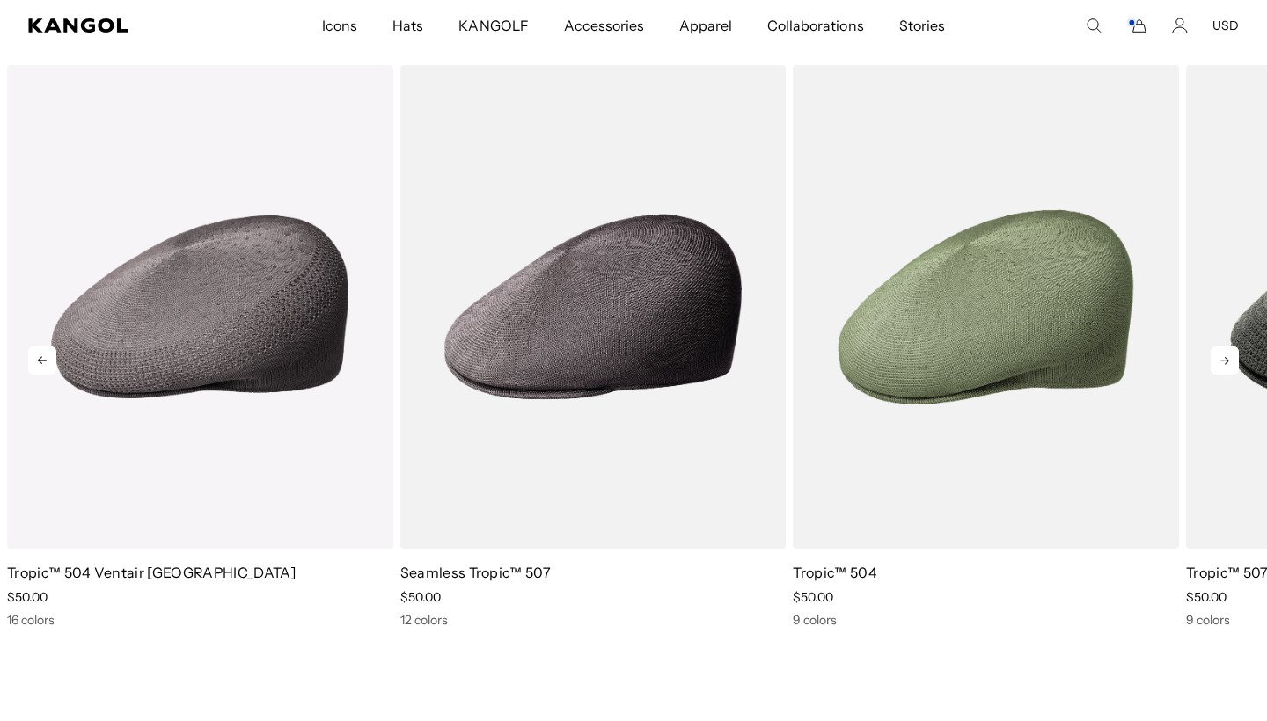
click at [1227, 364] on icon at bounding box center [1224, 361] width 28 height 28
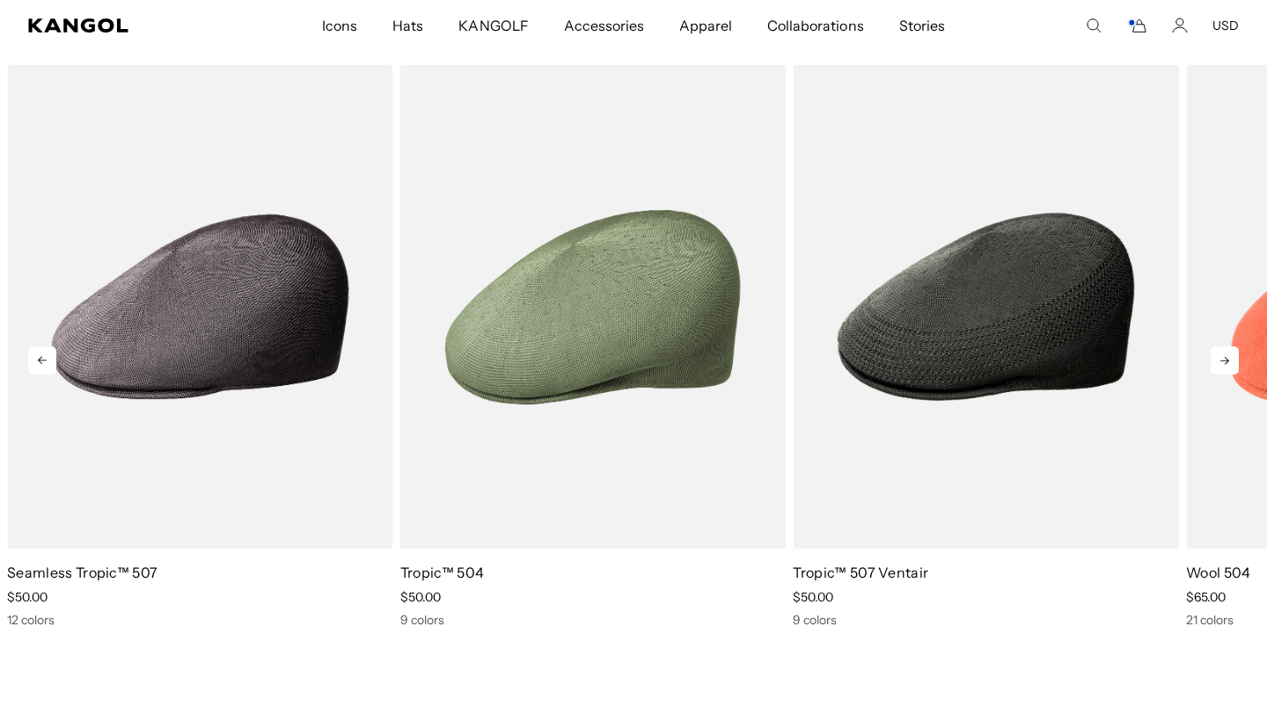
click at [1227, 364] on icon at bounding box center [1224, 361] width 28 height 28
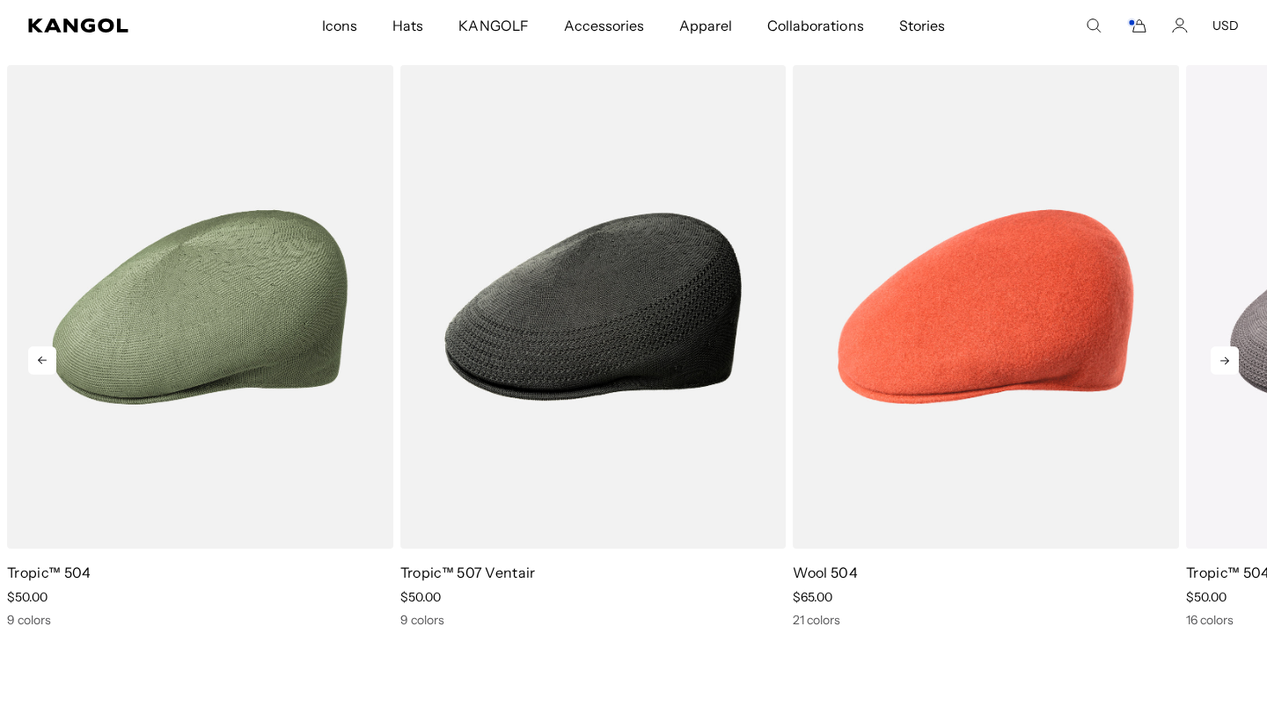
click at [1227, 364] on icon at bounding box center [1224, 361] width 28 height 28
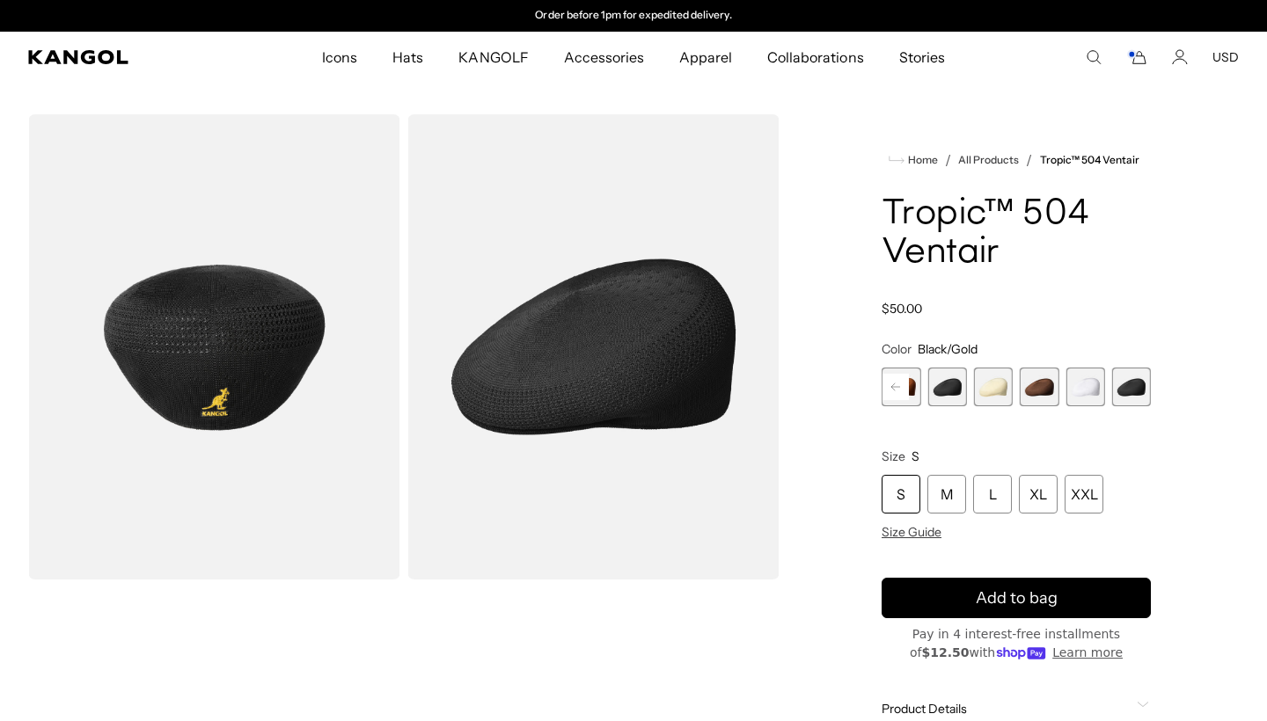
click at [989, 393] on span "19 of 22" at bounding box center [993, 387] width 39 height 39
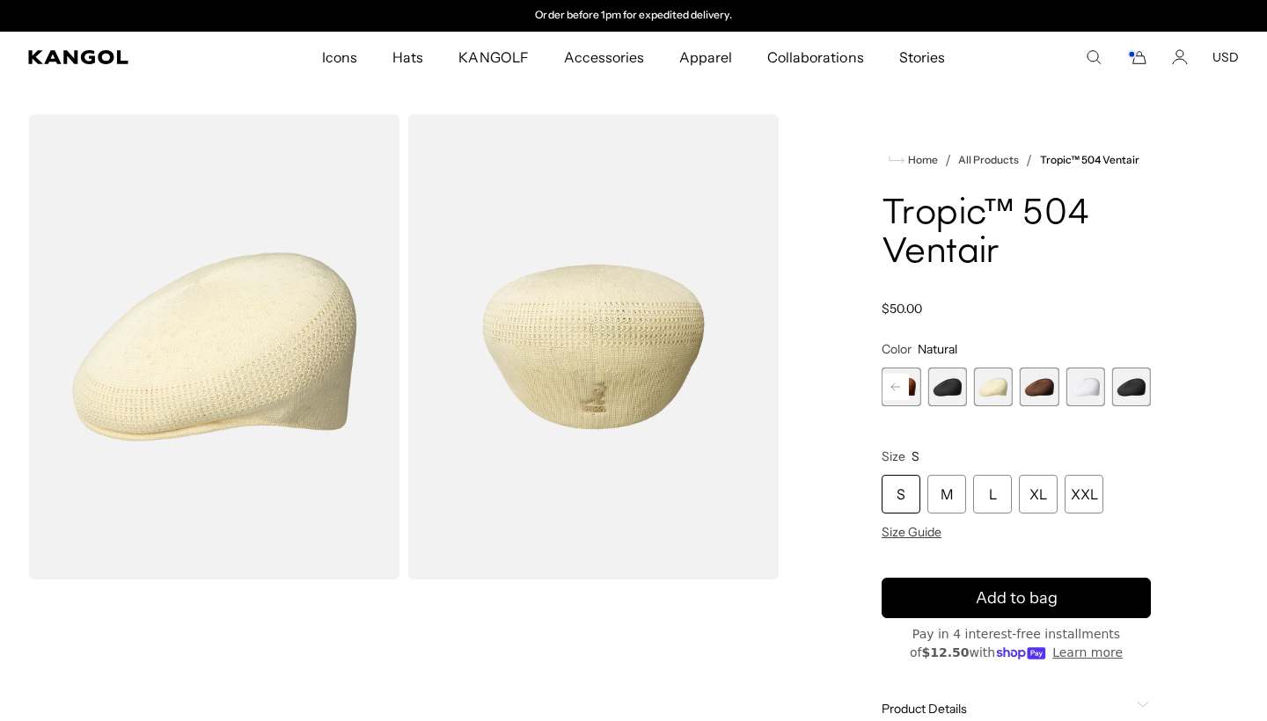
click at [1085, 389] on span "21 of 22" at bounding box center [1084, 387] width 39 height 39
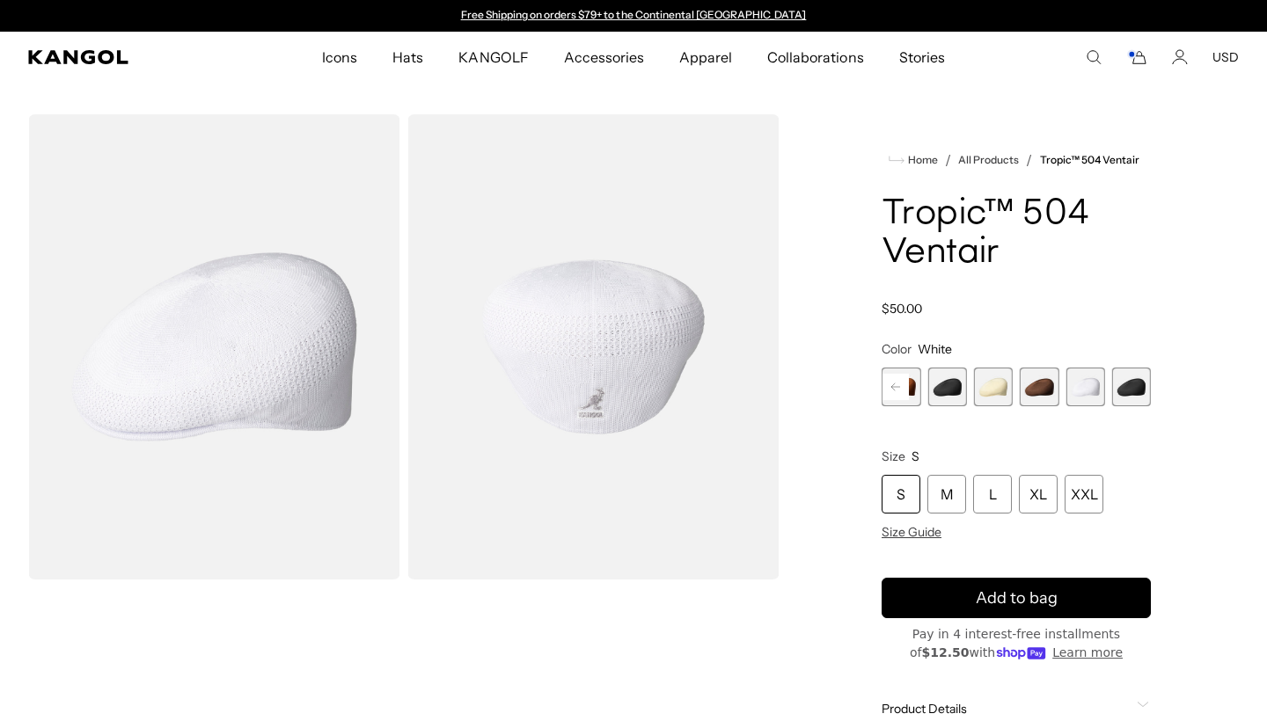
click at [891, 389] on rect at bounding box center [895, 387] width 26 height 26
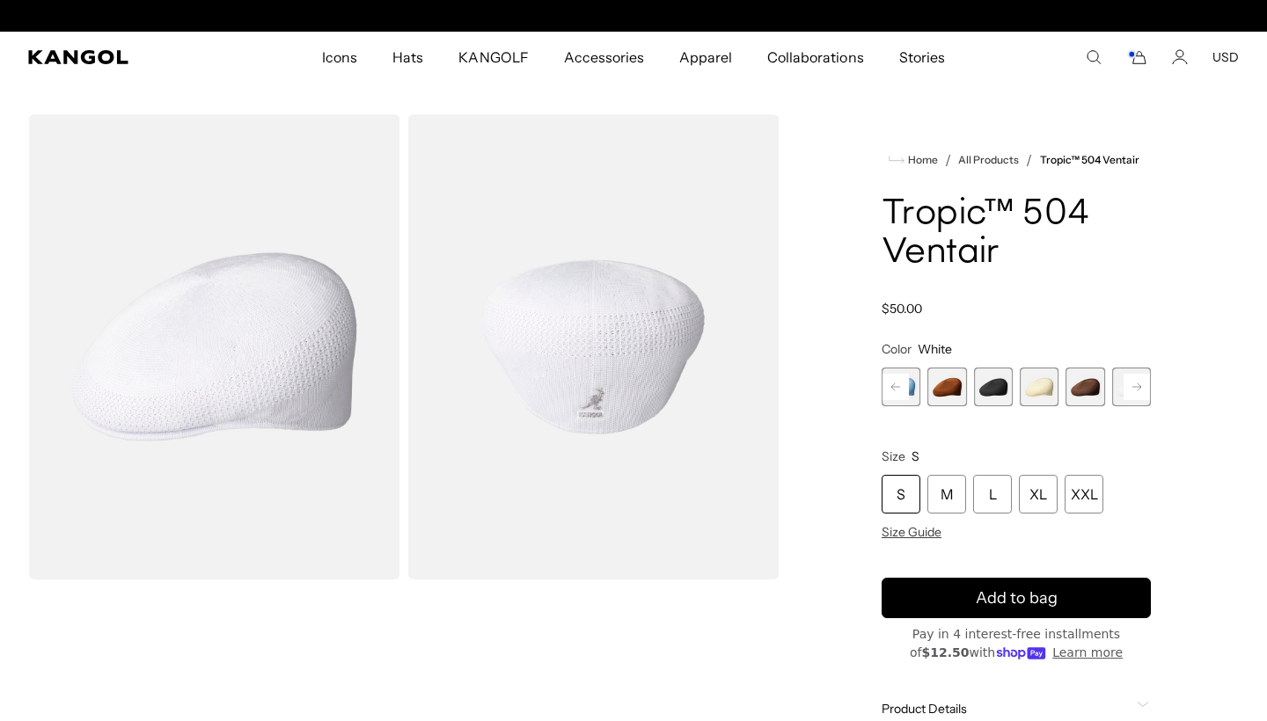
scroll to position [0, 362]
click at [891, 389] on rect at bounding box center [895, 387] width 26 height 26
click at [954, 393] on span "16 of 22" at bounding box center [946, 387] width 39 height 39
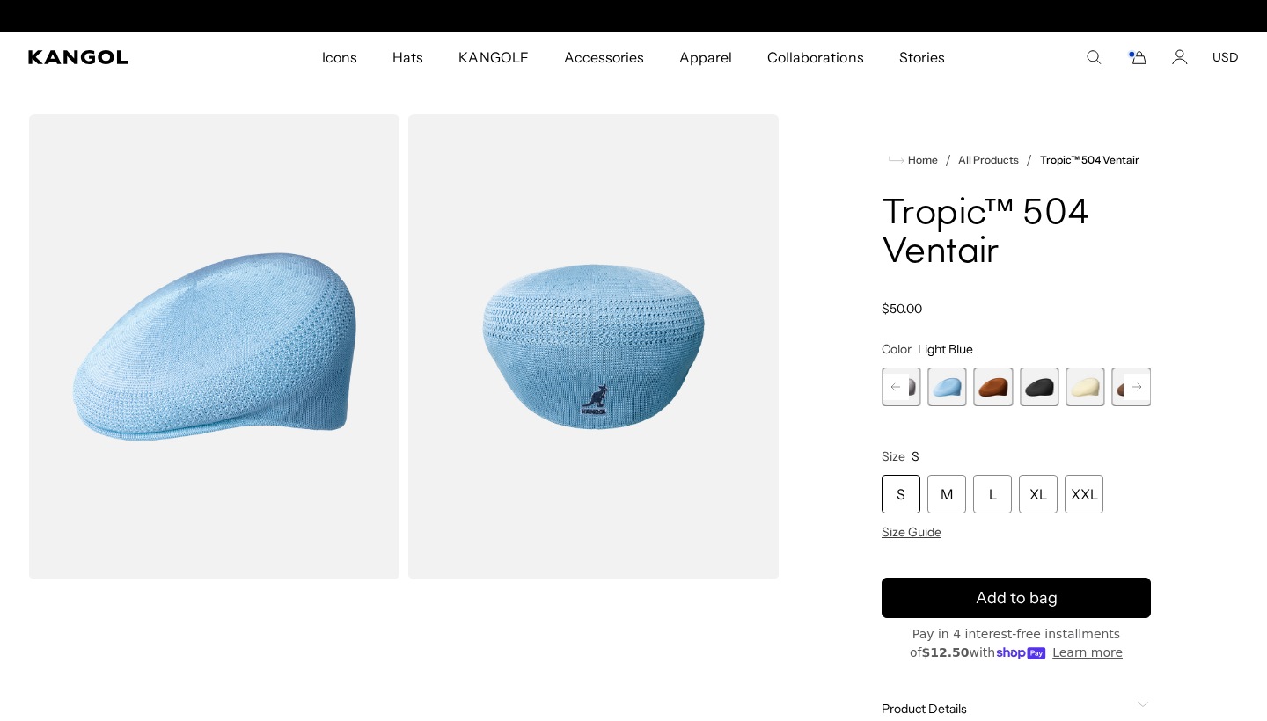
click at [900, 383] on rect at bounding box center [895, 387] width 26 height 26
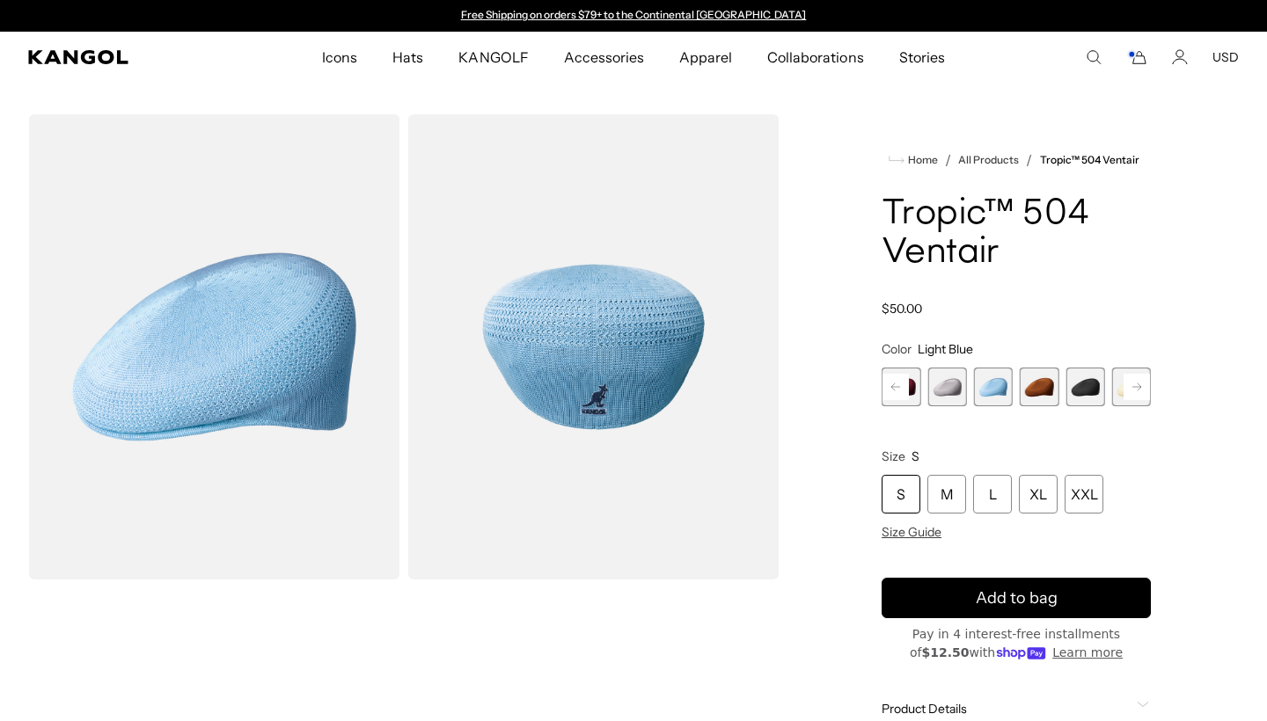
click at [940, 395] on span "15 of 22" at bounding box center [946, 387] width 39 height 39
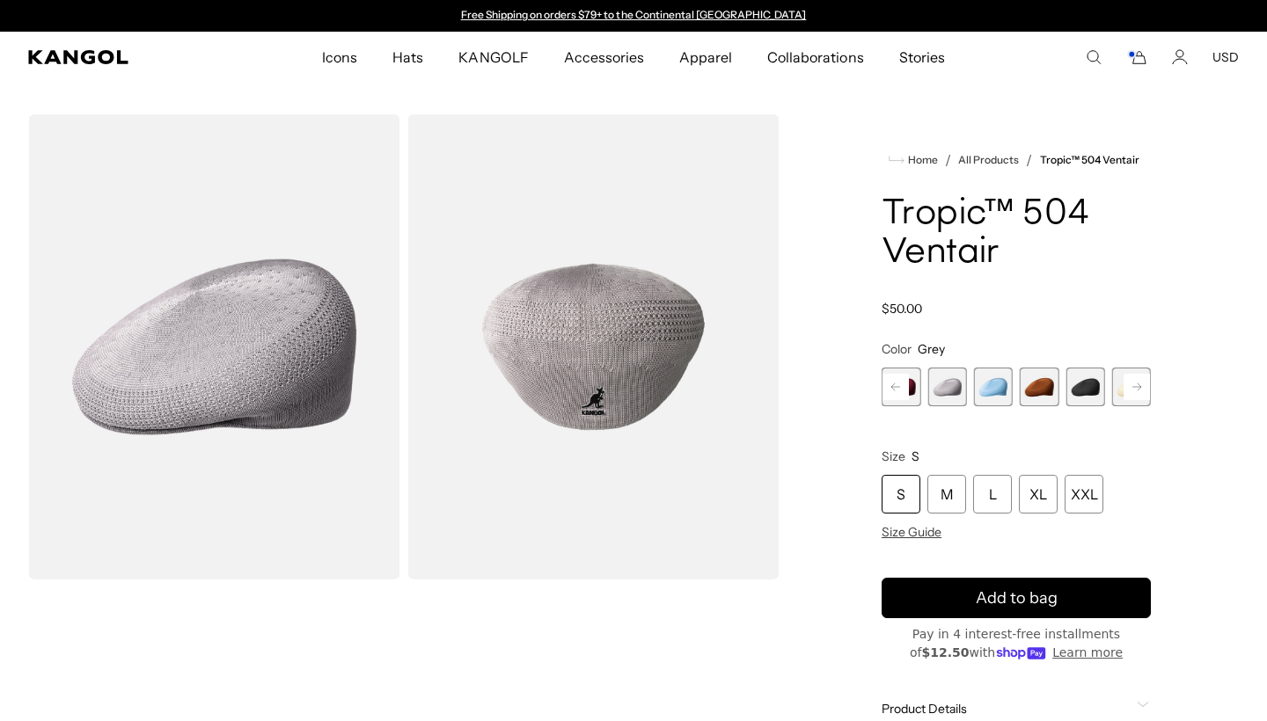
click at [901, 390] on rect at bounding box center [895, 387] width 26 height 26
click at [894, 387] on icon at bounding box center [895, 387] width 9 height 7
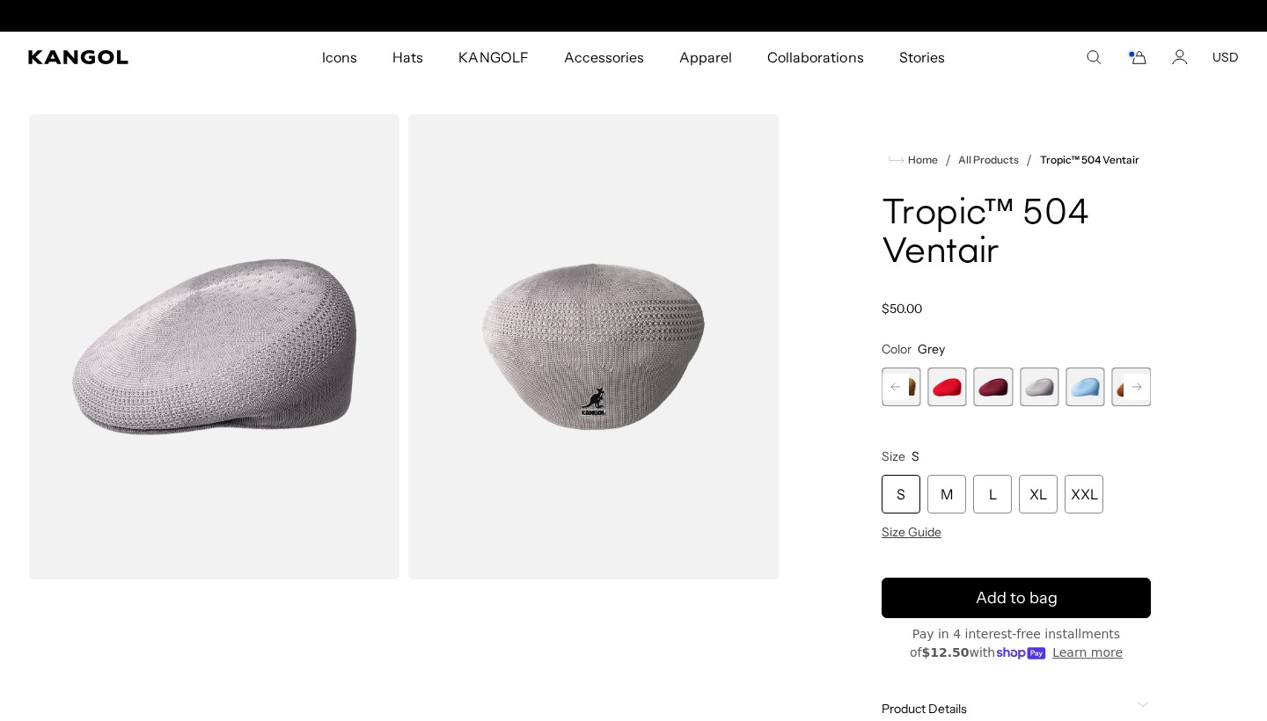
click at [894, 387] on icon at bounding box center [895, 387] width 9 height 7
